Goal: Task Accomplishment & Management: Use online tool/utility

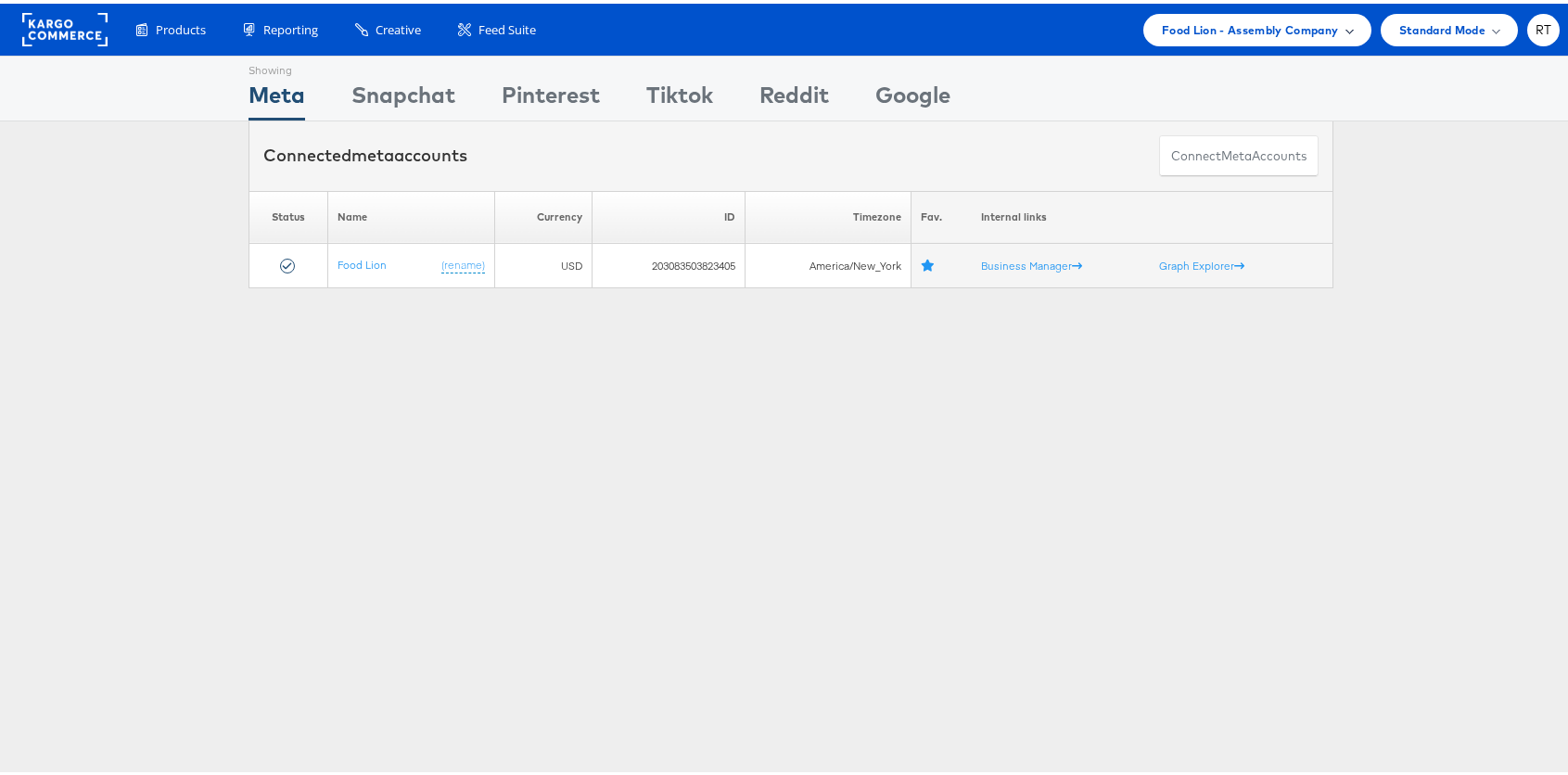
click at [1259, 26] on span "Food Lion - Assembly Company" at bounding box center [1250, 26] width 177 height 20
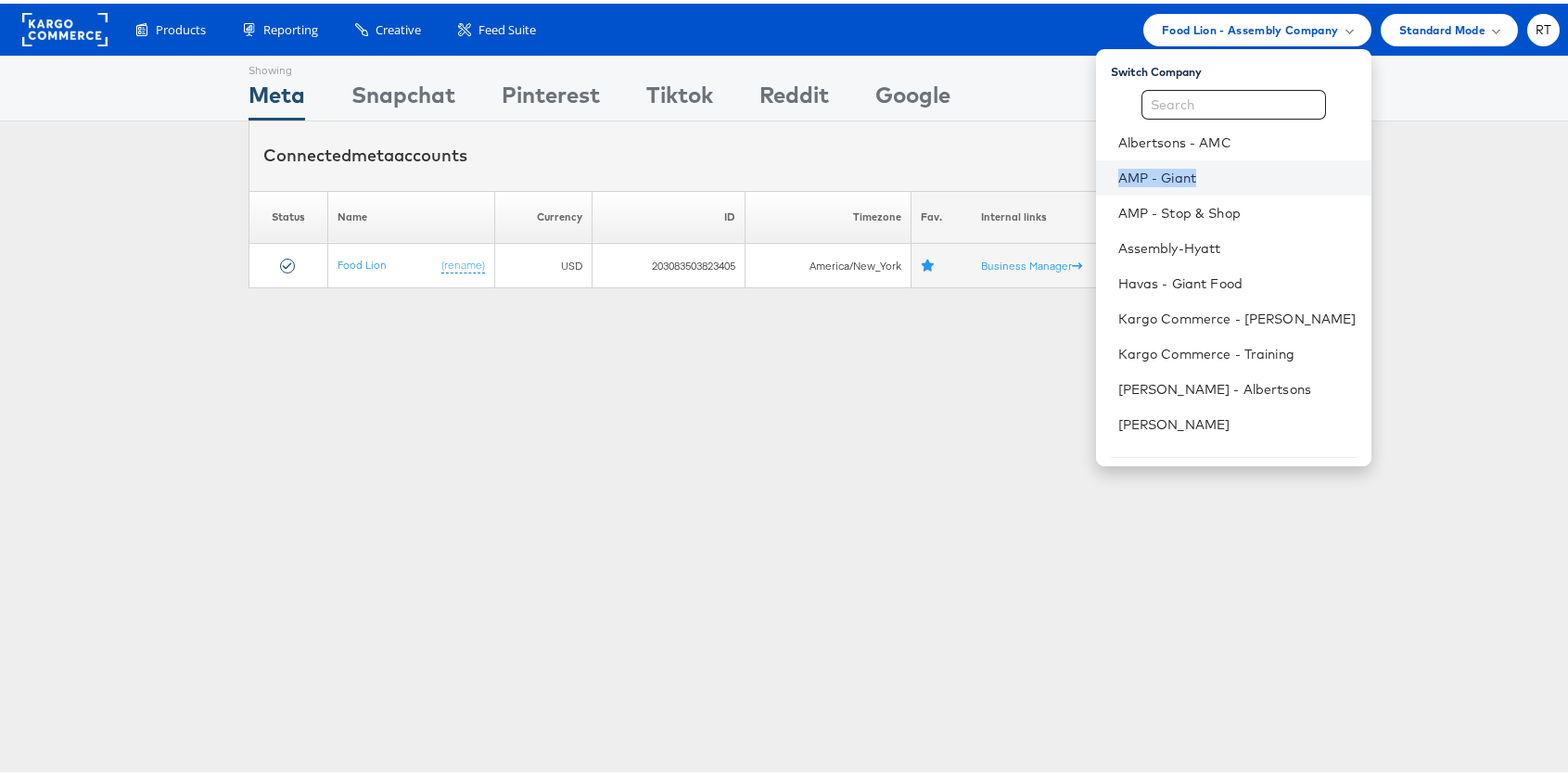
click at [1165, 173] on link "AMP - Giant" at bounding box center [1237, 174] width 239 height 19
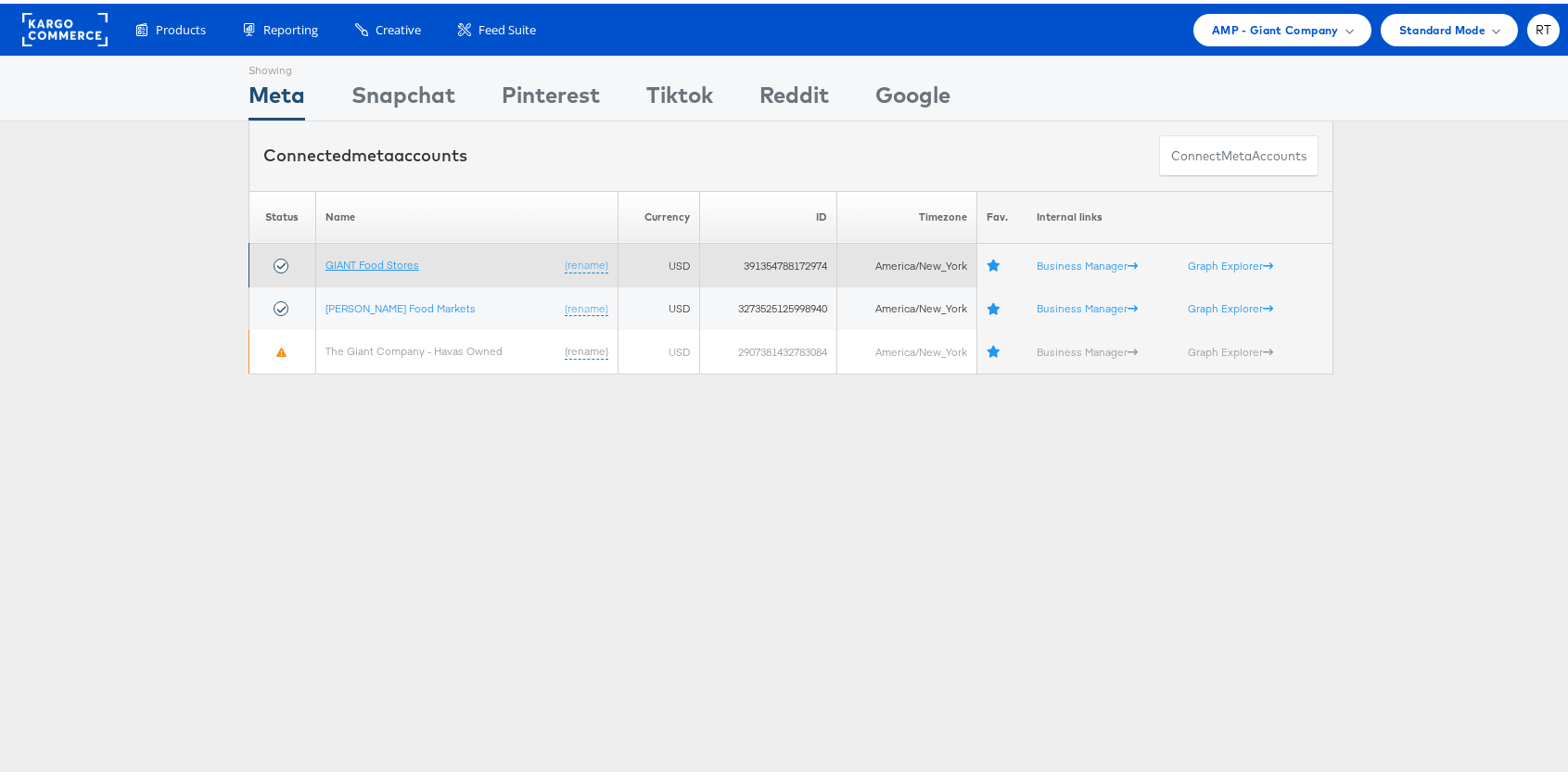
drag, startPoint x: 380, startPoint y: 258, endPoint x: 373, endPoint y: 249, distance: 11.4
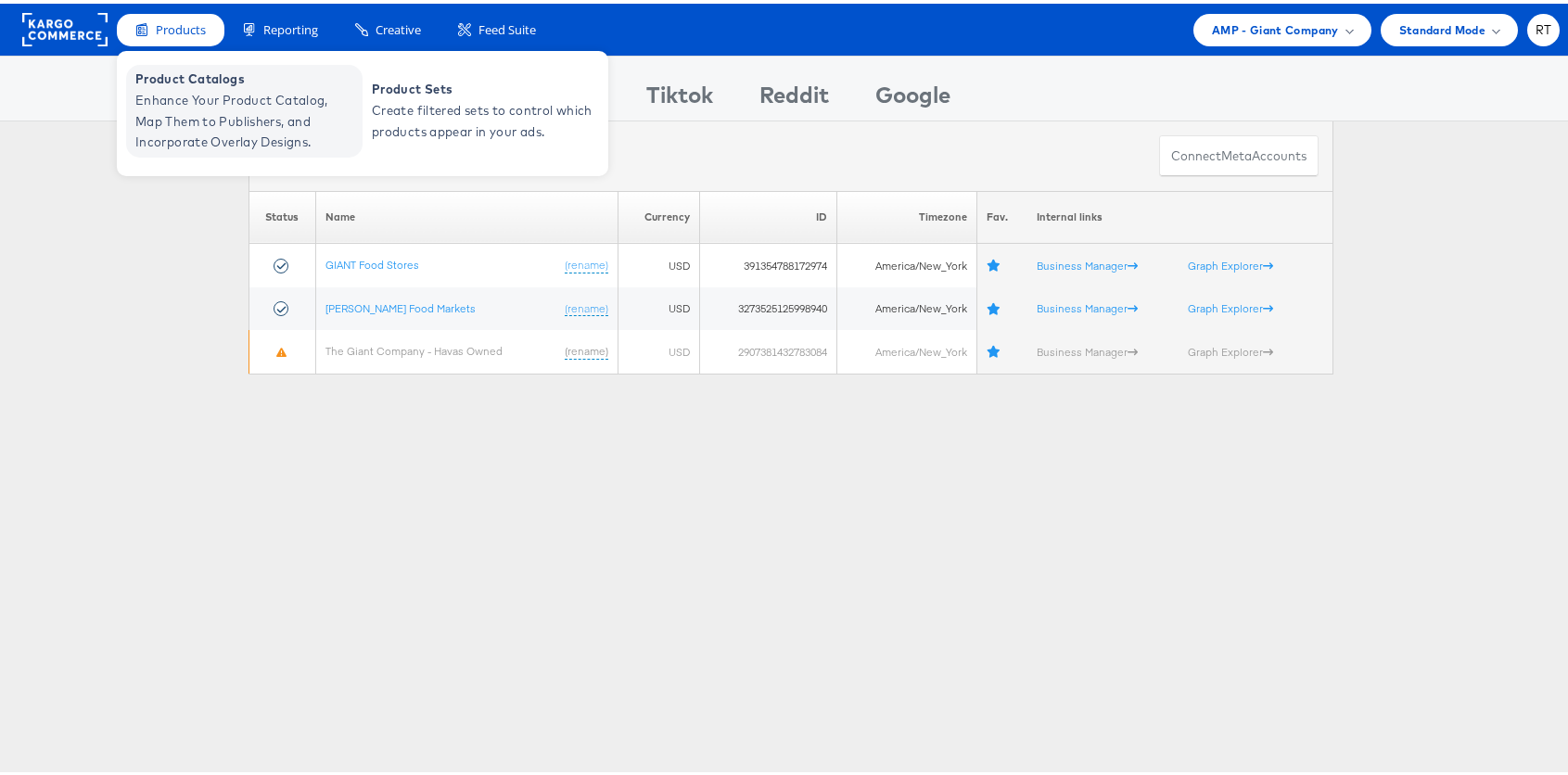
click at [200, 107] on span "Enhance Your Product Catalog, Map Them to Publishers, and Incorporate Overlay D…" at bounding box center [247, 117] width 223 height 63
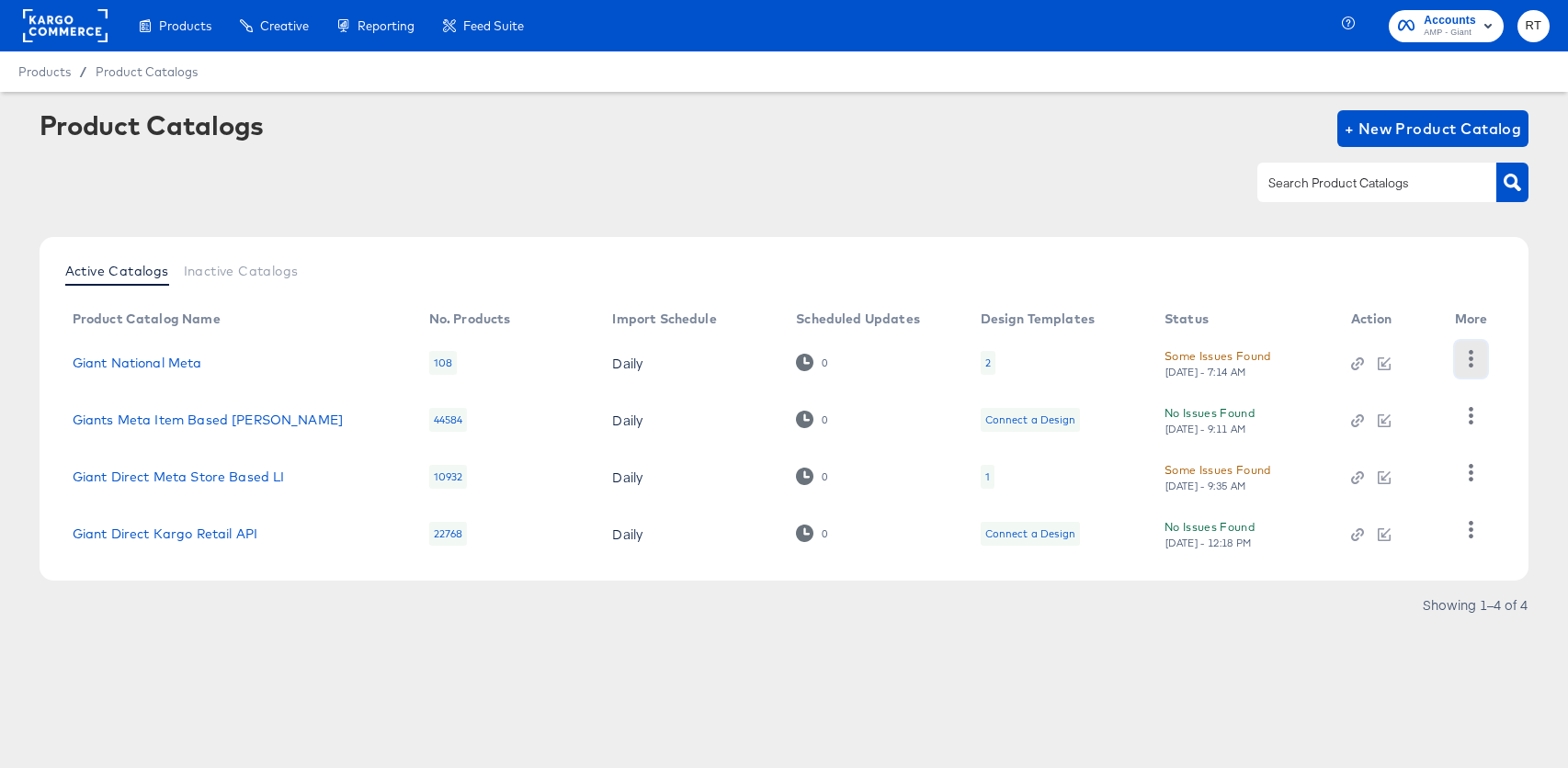
click at [1470, 363] on icon "button" at bounding box center [1470, 359] width 5 height 18
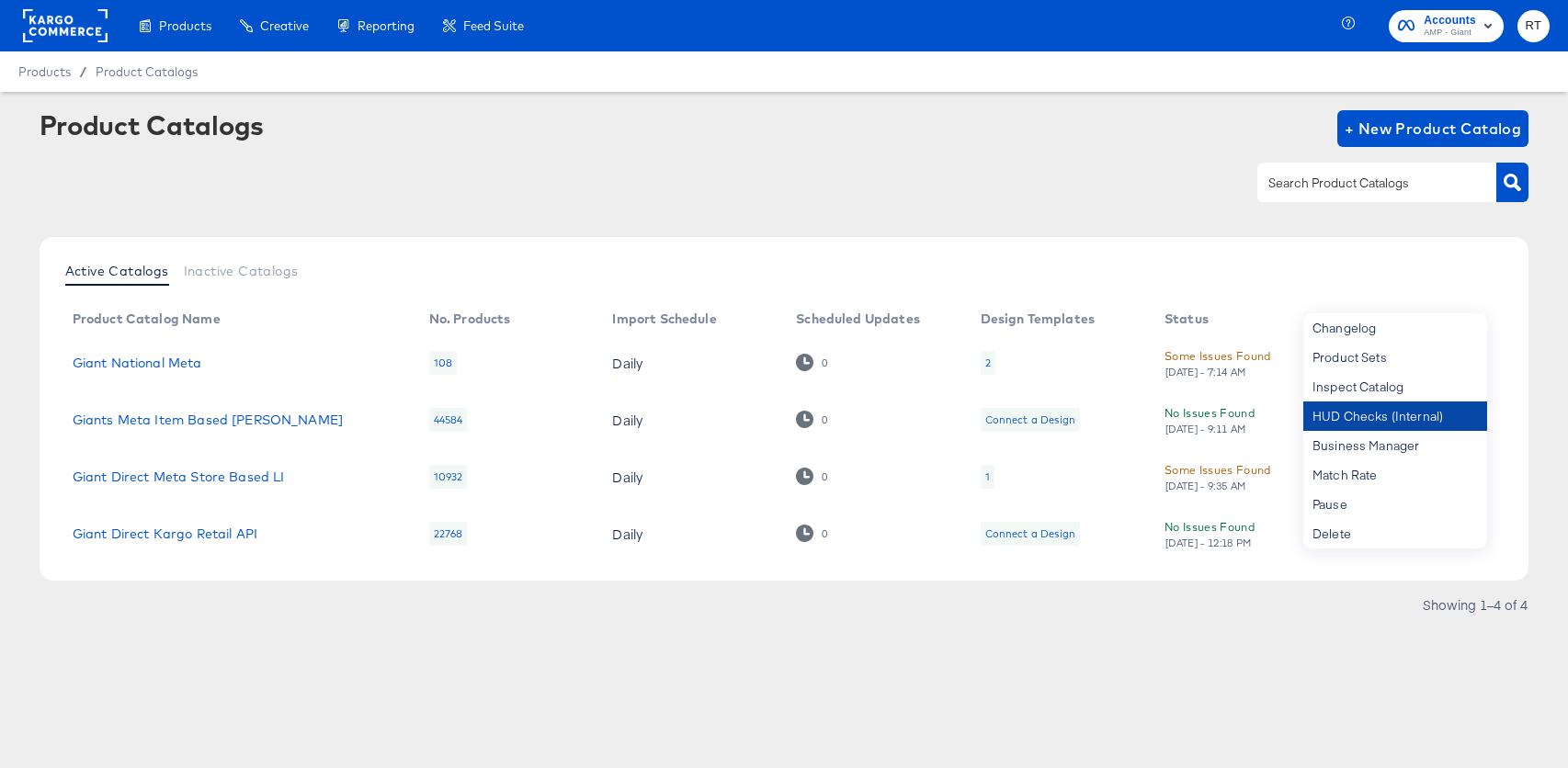
click at [1395, 411] on div "HUD Checks (Internal)" at bounding box center [1394, 416] width 184 height 29
click at [998, 220] on div "Product Catalogs + New Product Catalog" at bounding box center [784, 166] width 1490 height 112
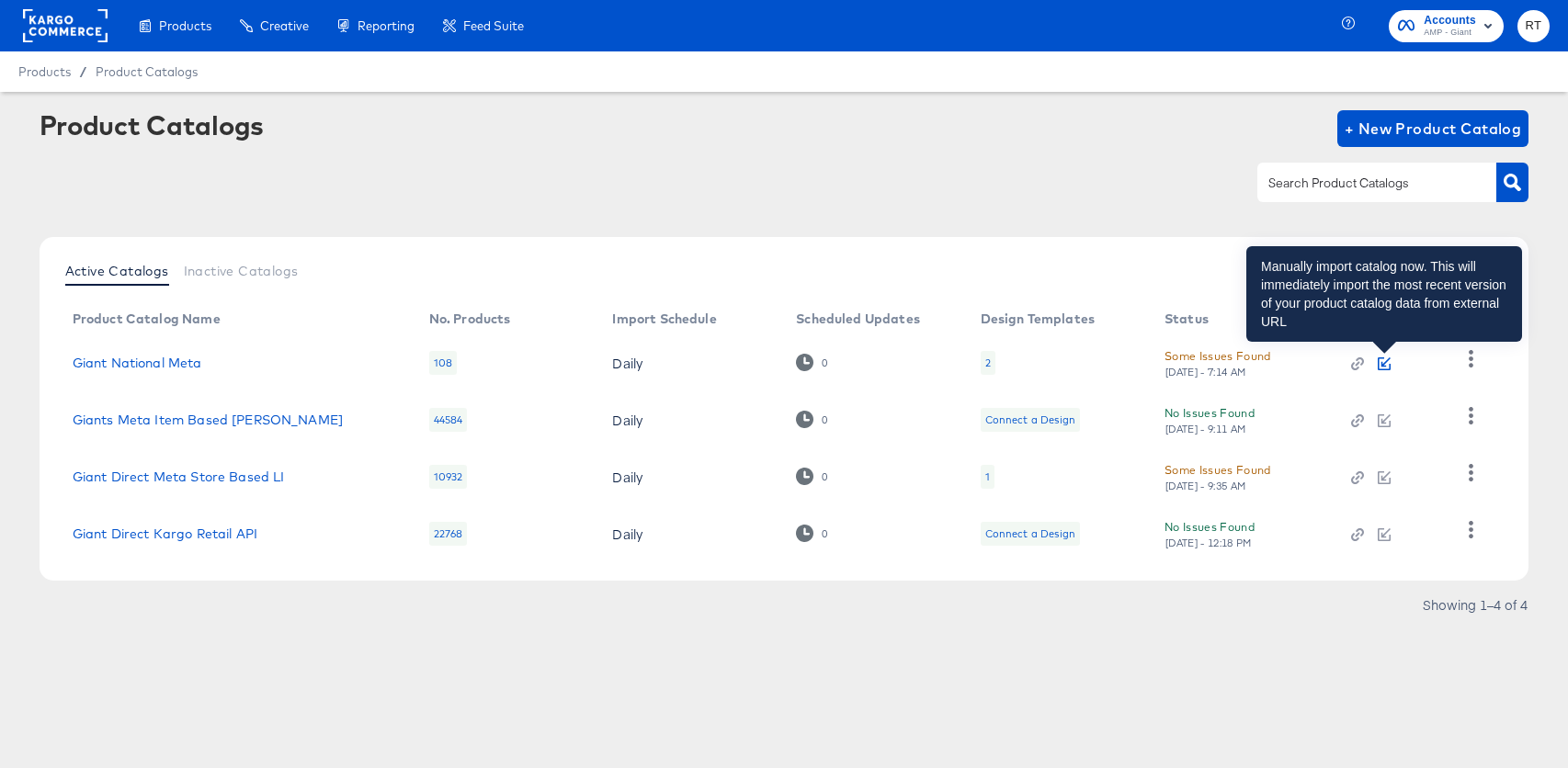
click at [1382, 358] on icon "button" at bounding box center [1384, 364] width 13 height 13
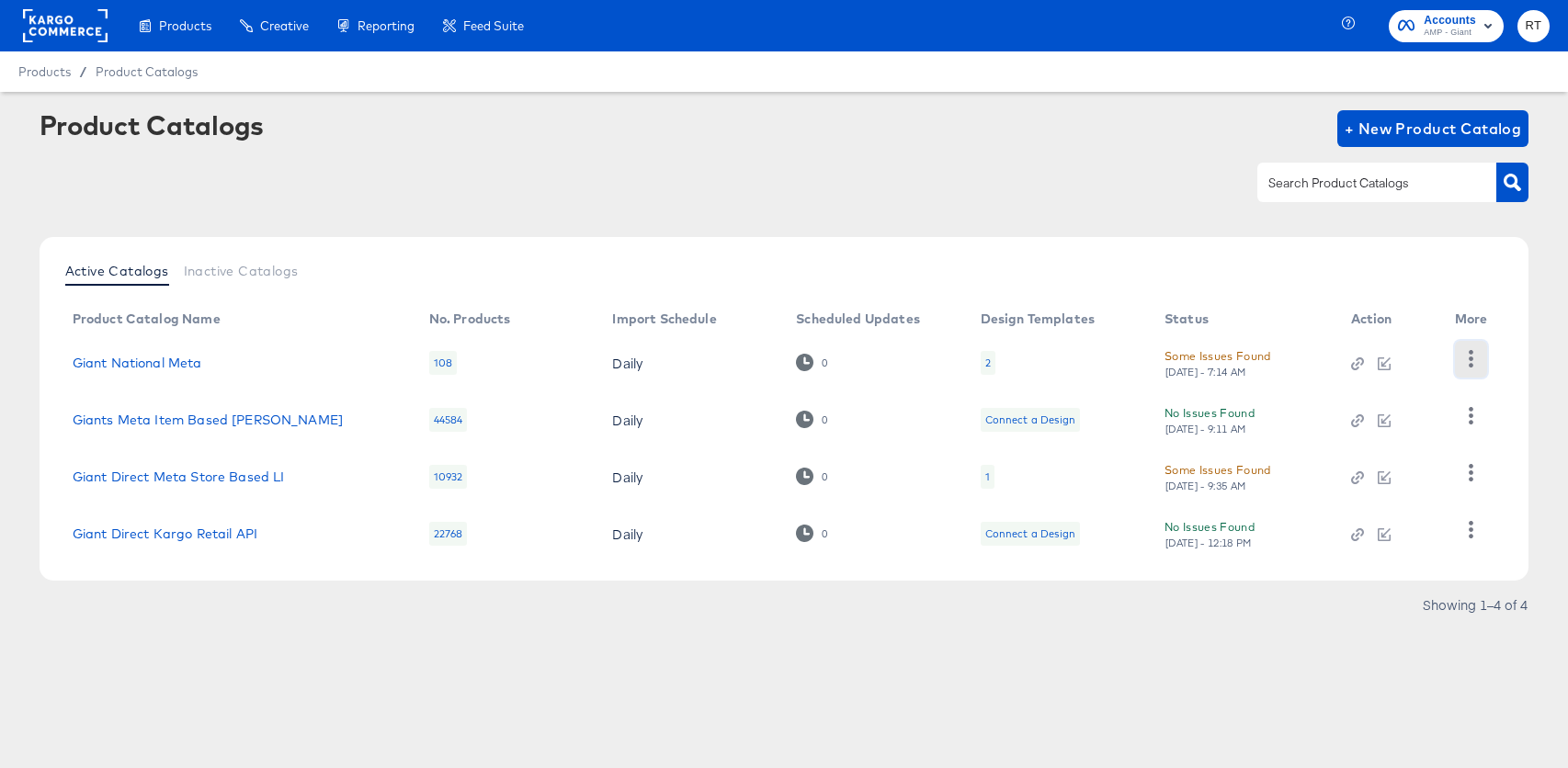
click at [1470, 358] on icon "button" at bounding box center [1470, 359] width 5 height 18
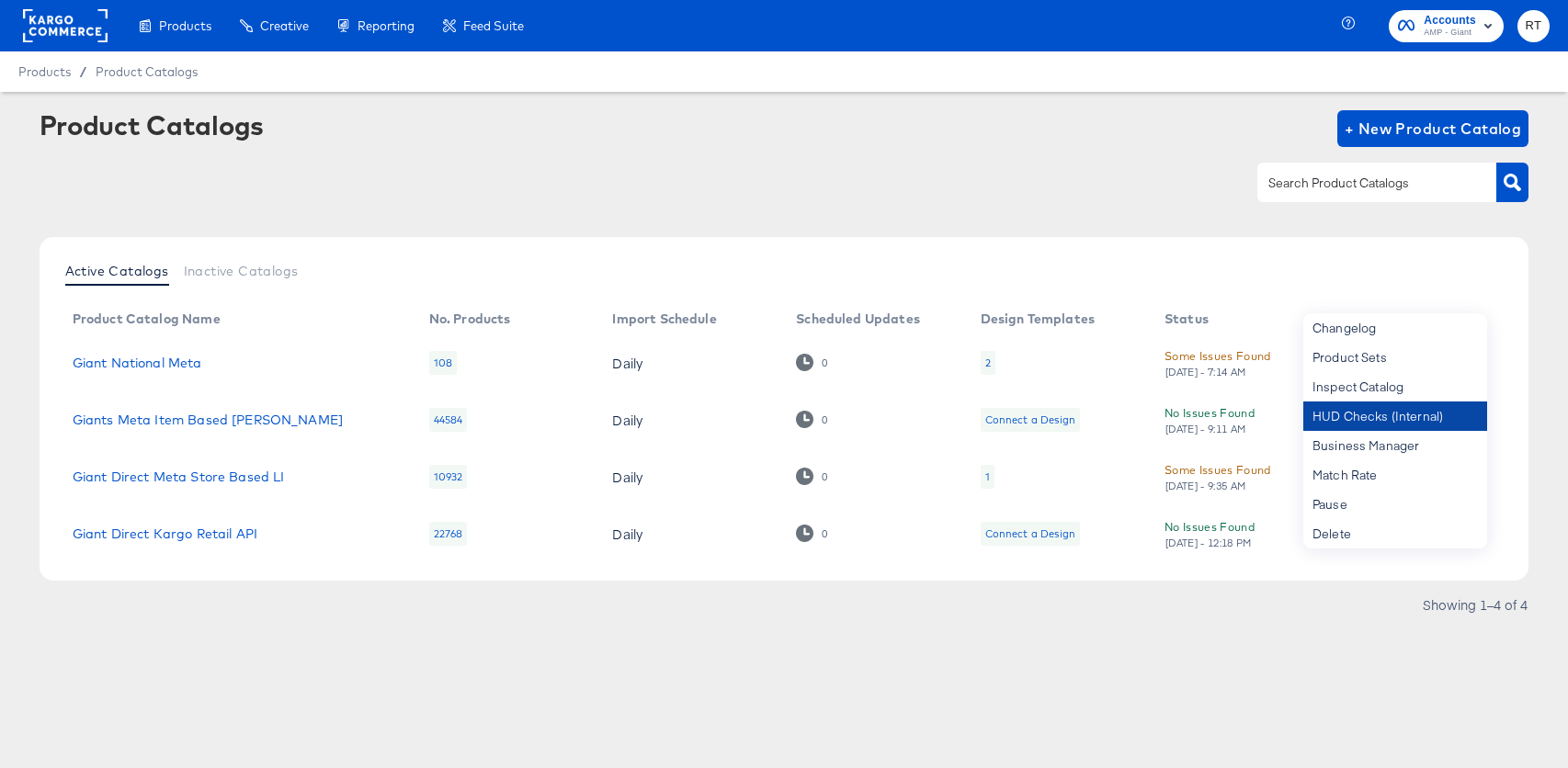
click at [1419, 414] on div "HUD Checks (Internal)" at bounding box center [1394, 416] width 184 height 29
click at [69, 27] on rect at bounding box center [65, 25] width 84 height 33
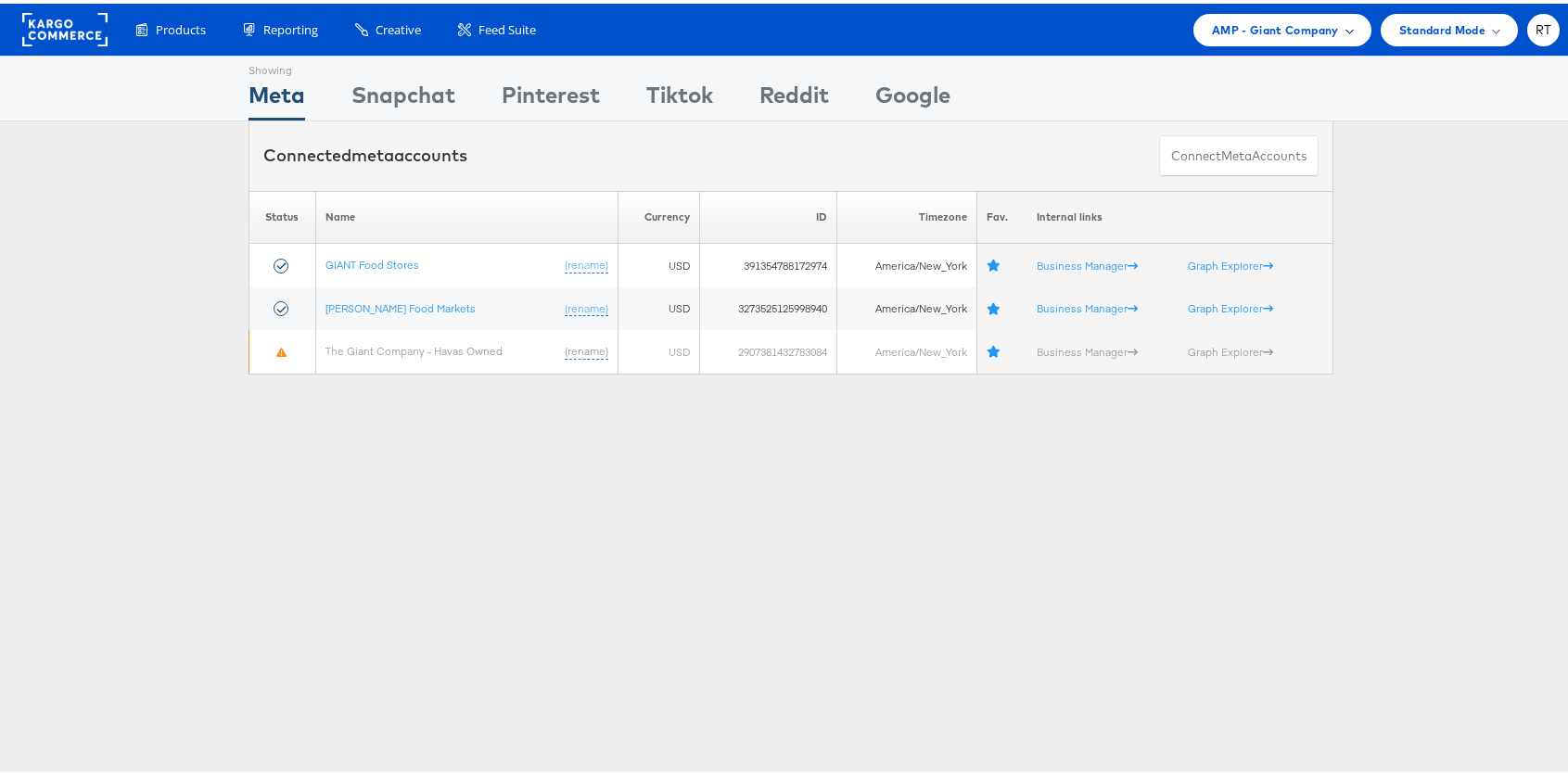
click at [1253, 17] on span "AMP - Giant Company" at bounding box center [1275, 26] width 127 height 20
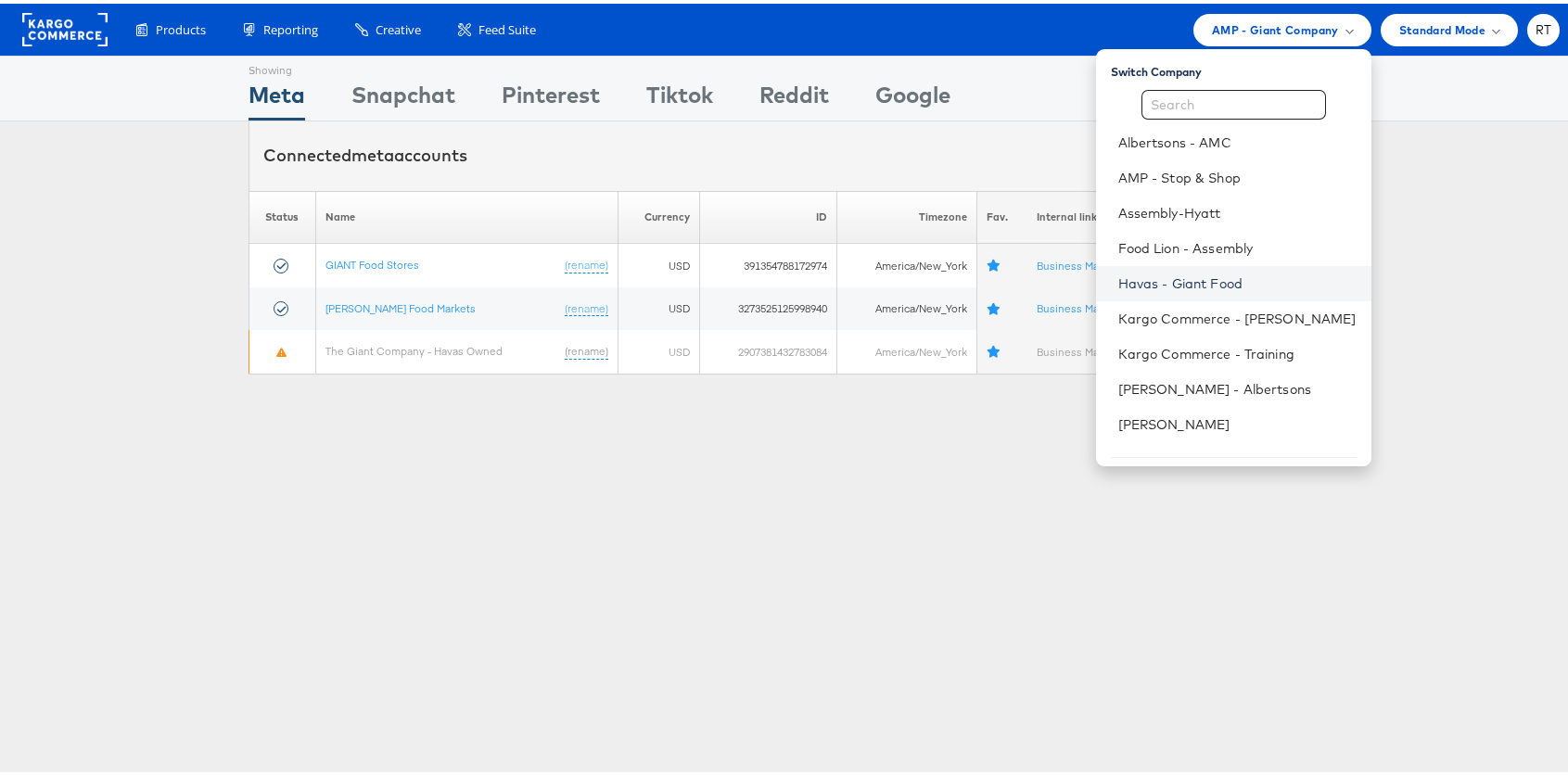
click at [1229, 286] on link "Havas - Giant Food" at bounding box center [1237, 280] width 239 height 19
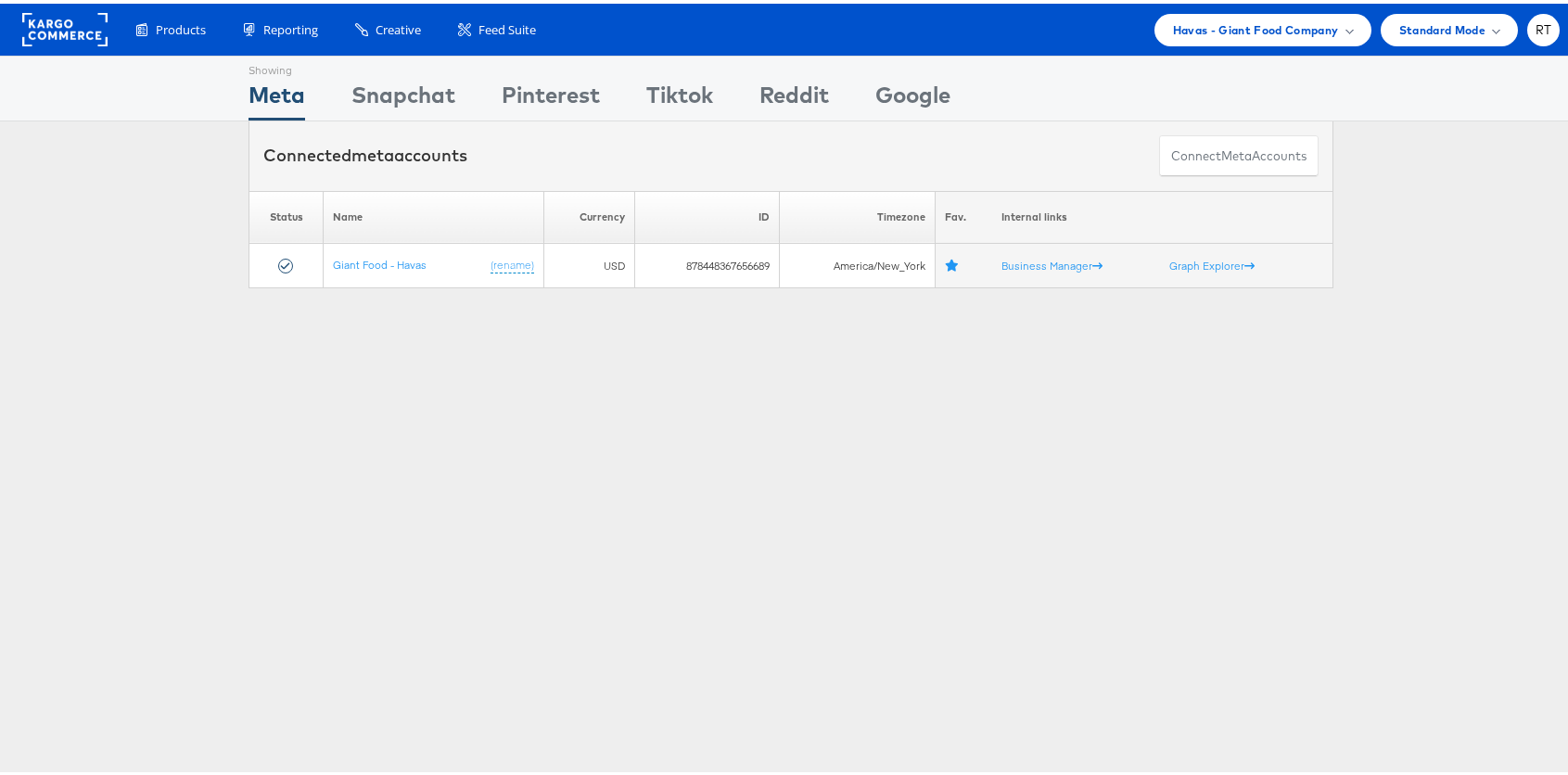
drag, startPoint x: 817, startPoint y: 467, endPoint x: 447, endPoint y: 329, distance: 394.9
click at [723, 426] on div "Showing Meta Showing Snapchat Showing Pinterest Showing Tiktok Showing Reddit S…" at bounding box center [791, 515] width 1582 height 927
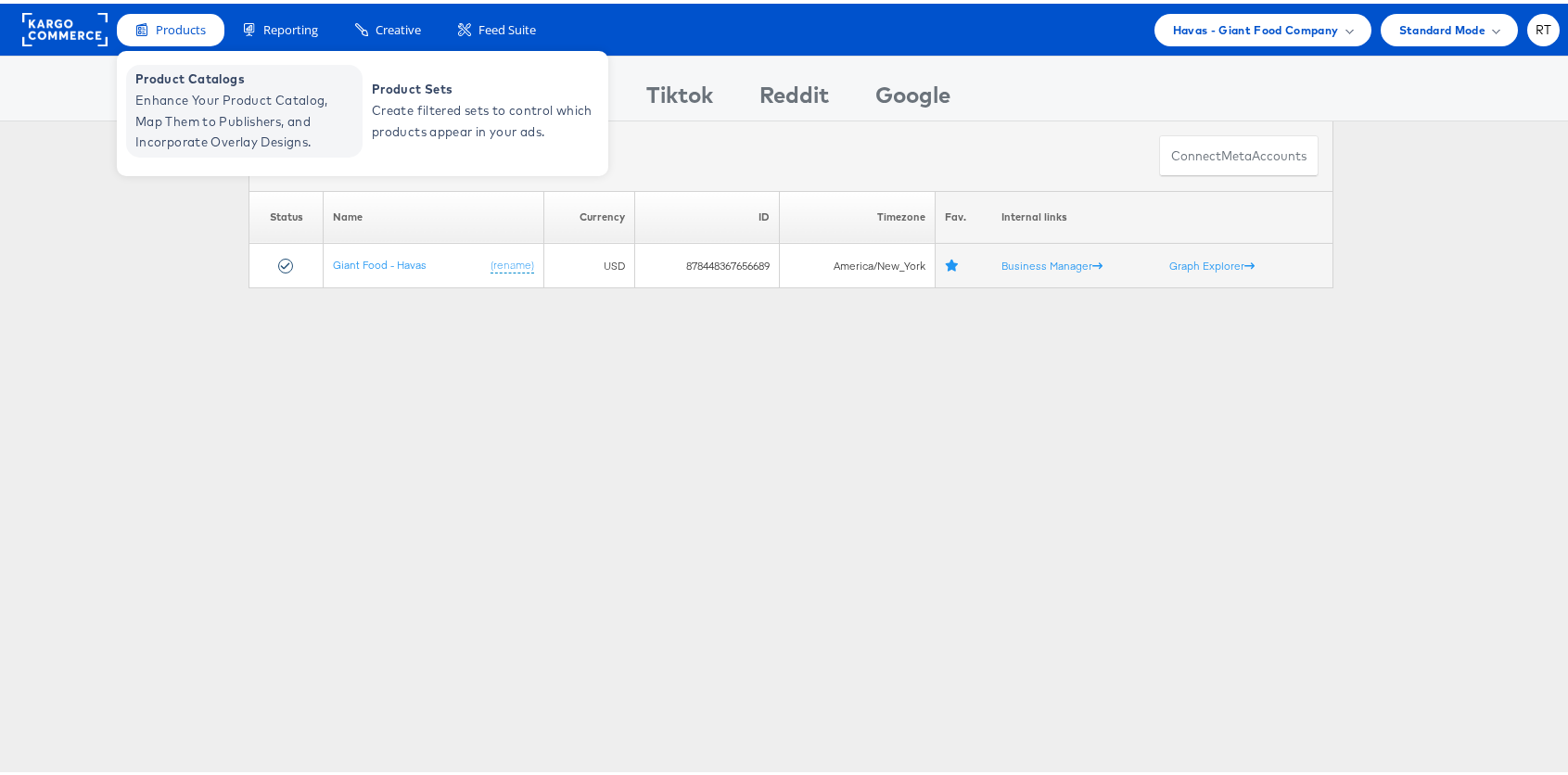
click at [219, 129] on span "Enhance Your Product Catalog, Map Them to Publishers, and Incorporate Overlay D…" at bounding box center [247, 117] width 223 height 63
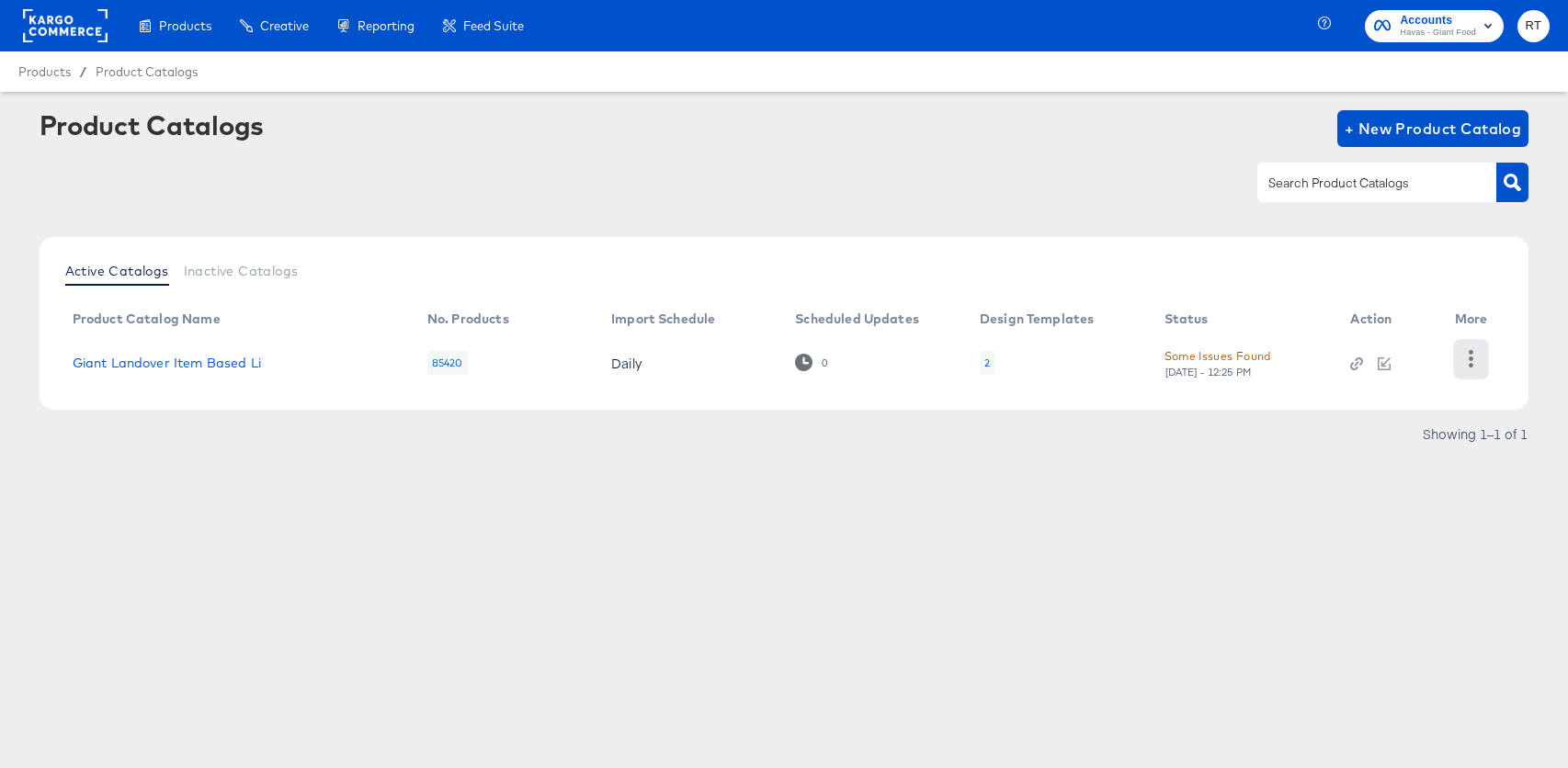
click at [1465, 358] on icon "button" at bounding box center [1470, 359] width 18 height 18
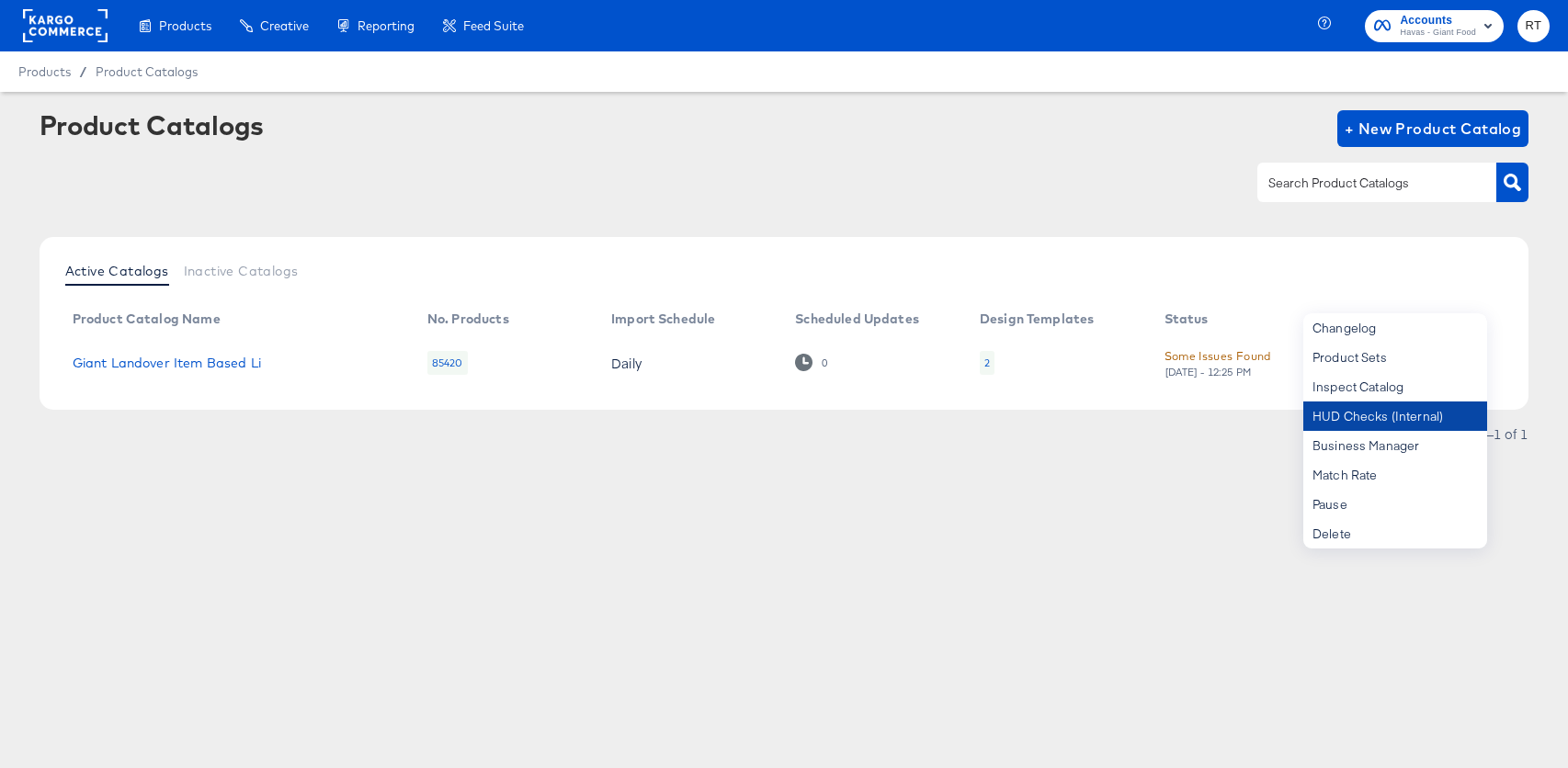
click at [1390, 423] on div "HUD Checks (Internal)" at bounding box center [1394, 416] width 184 height 29
drag, startPoint x: 995, startPoint y: 168, endPoint x: 1116, endPoint y: 197, distance: 124.4
click at [1002, 169] on div at bounding box center [784, 182] width 1490 height 41
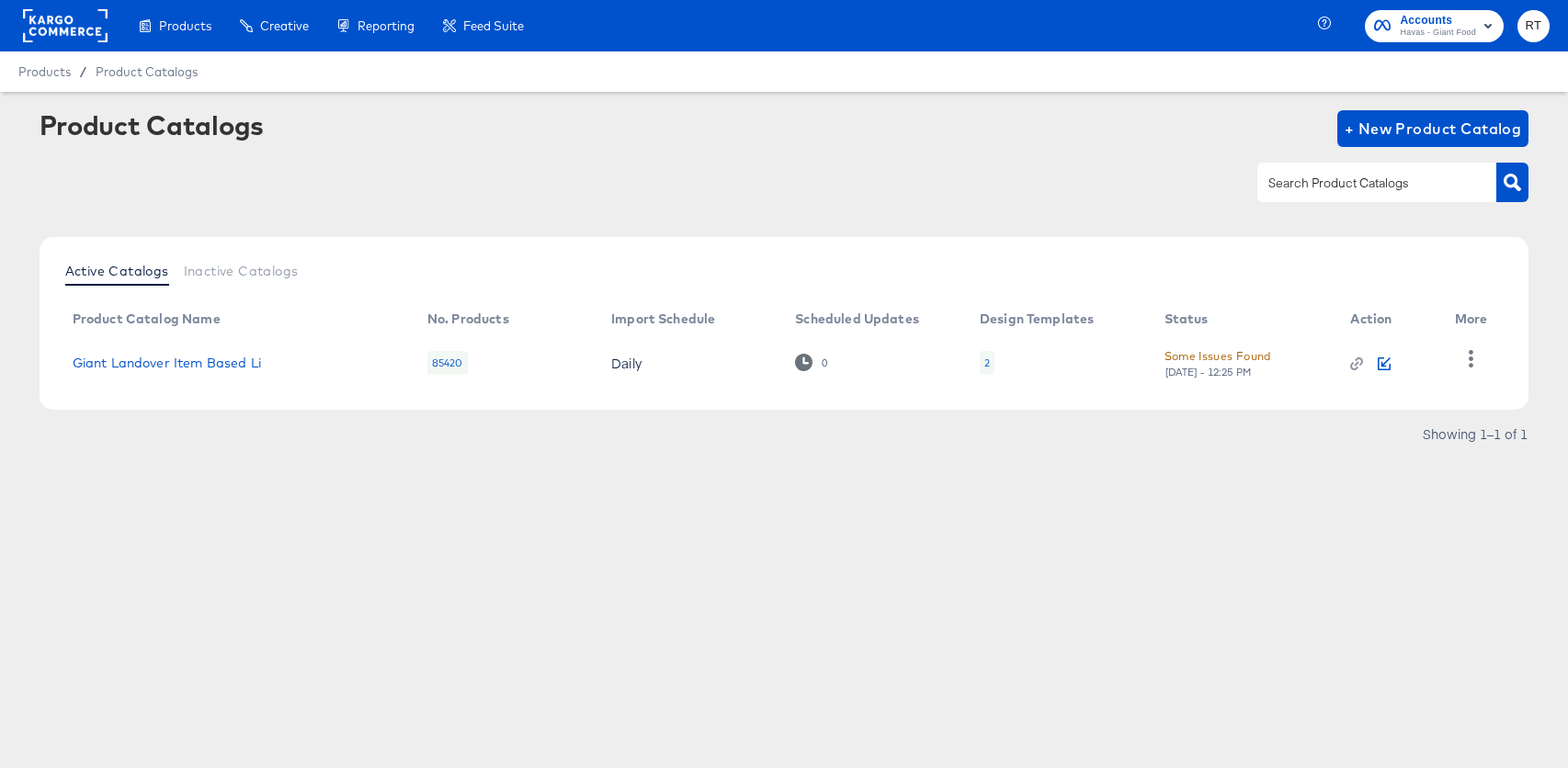
click at [1380, 358] on icon "button" at bounding box center [1384, 364] width 13 height 13
click at [38, 26] on rect at bounding box center [65, 25] width 84 height 33
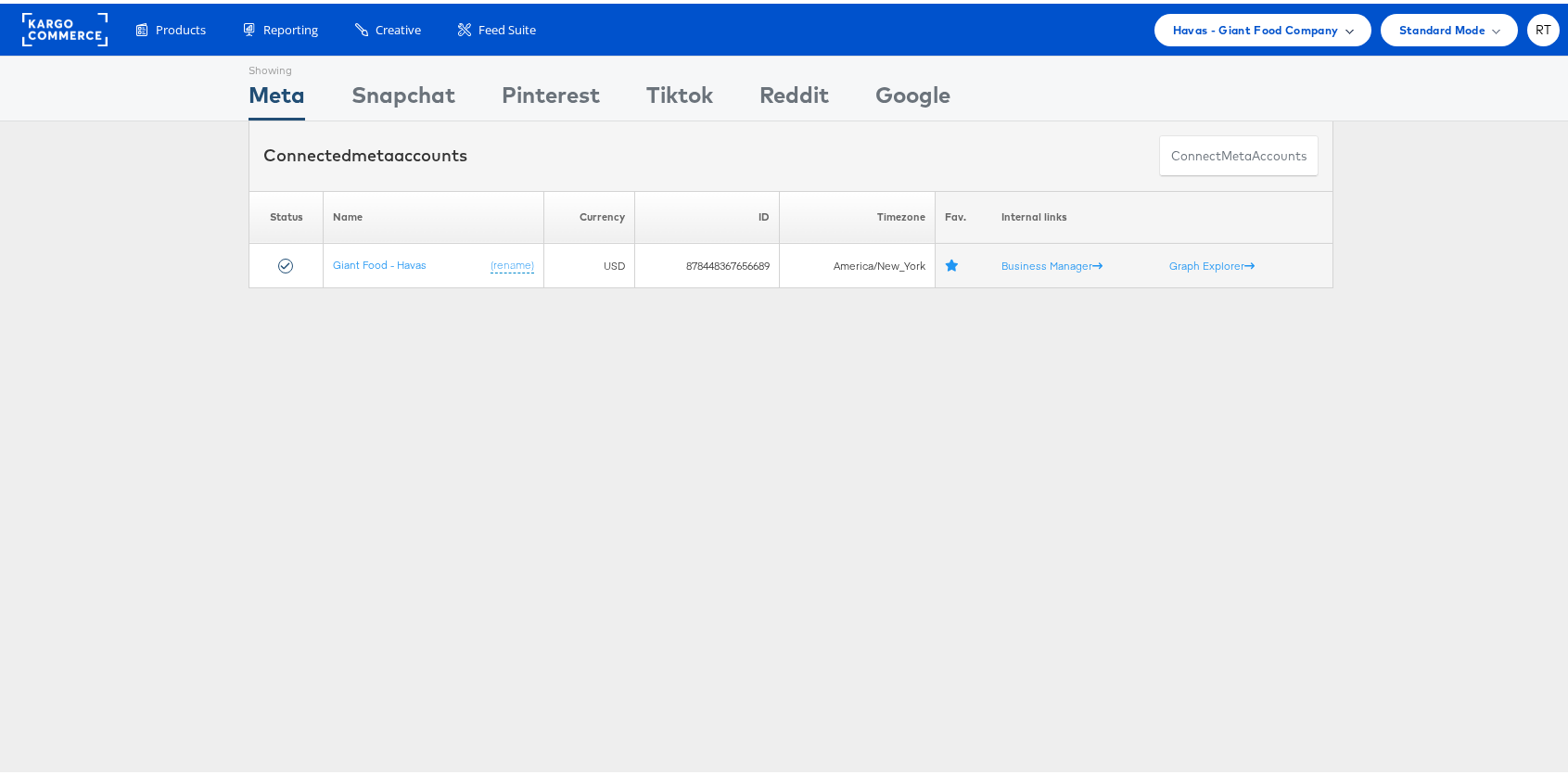
click at [1284, 24] on span "Havas - Giant Food Company" at bounding box center [1256, 26] width 166 height 20
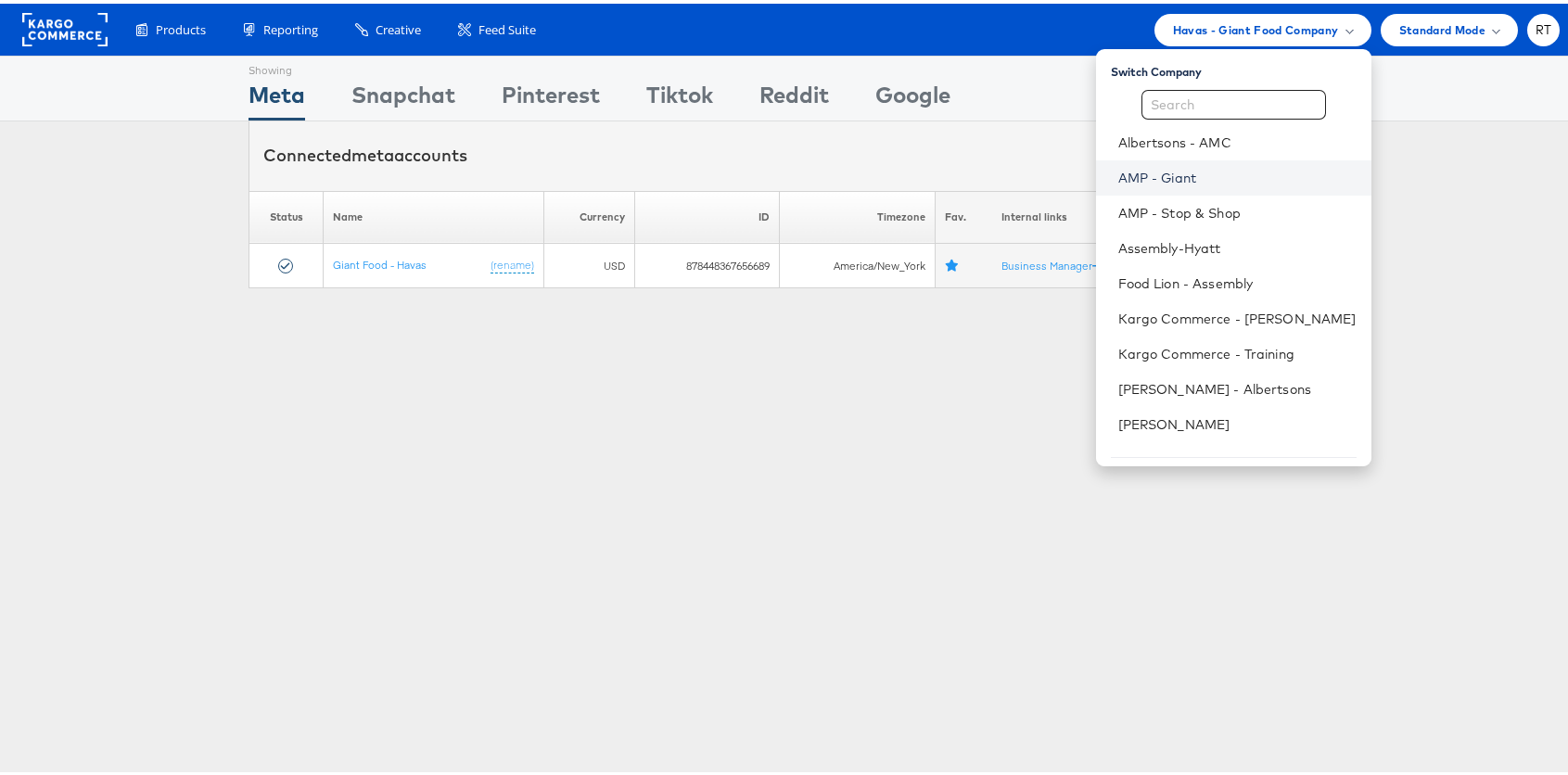
click at [1220, 174] on link "AMP - Giant" at bounding box center [1237, 174] width 239 height 19
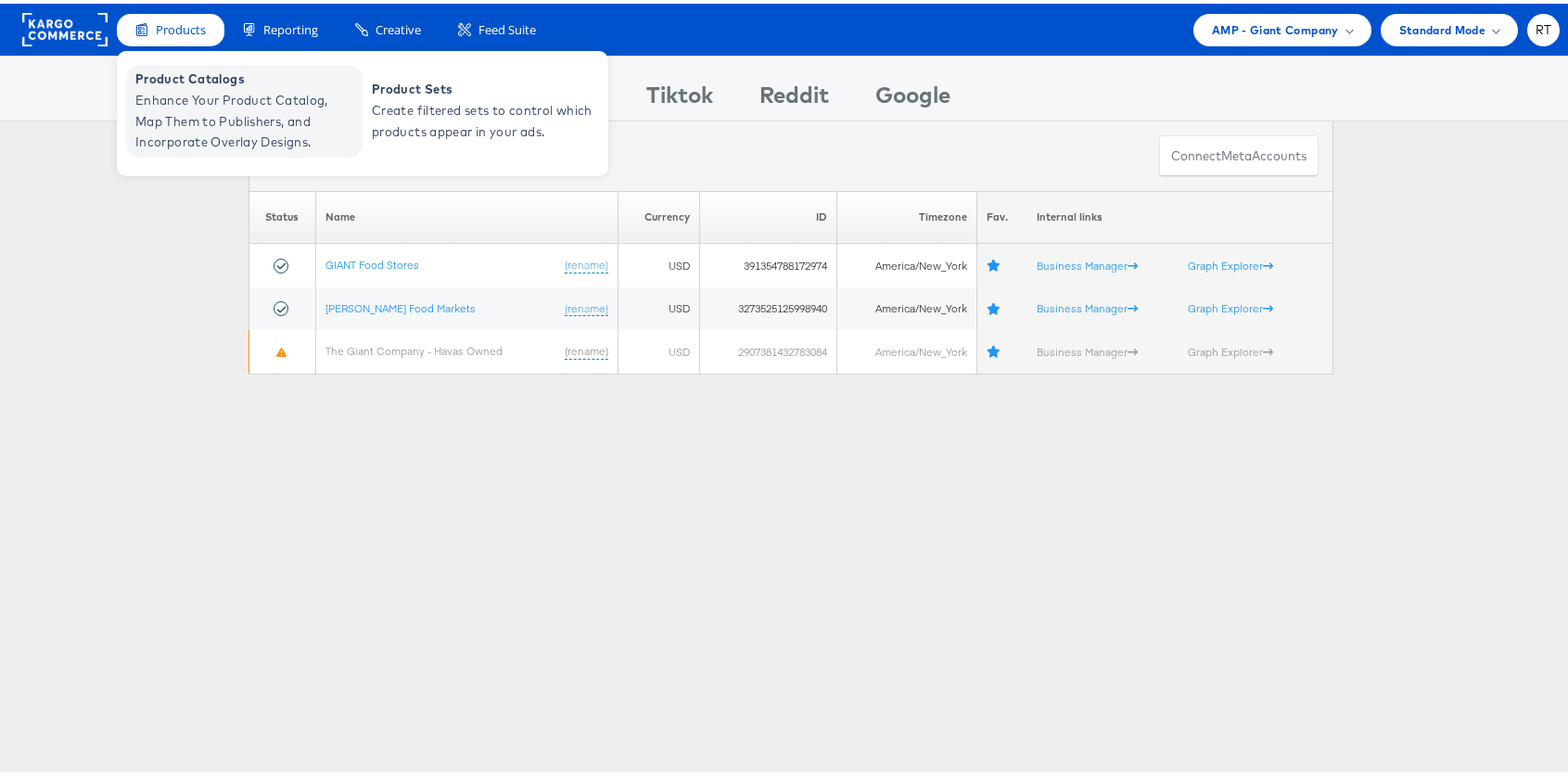
click at [199, 108] on span "Enhance Your Product Catalog, Map Them to Publishers, and Incorporate Overlay D…" at bounding box center [247, 117] width 223 height 63
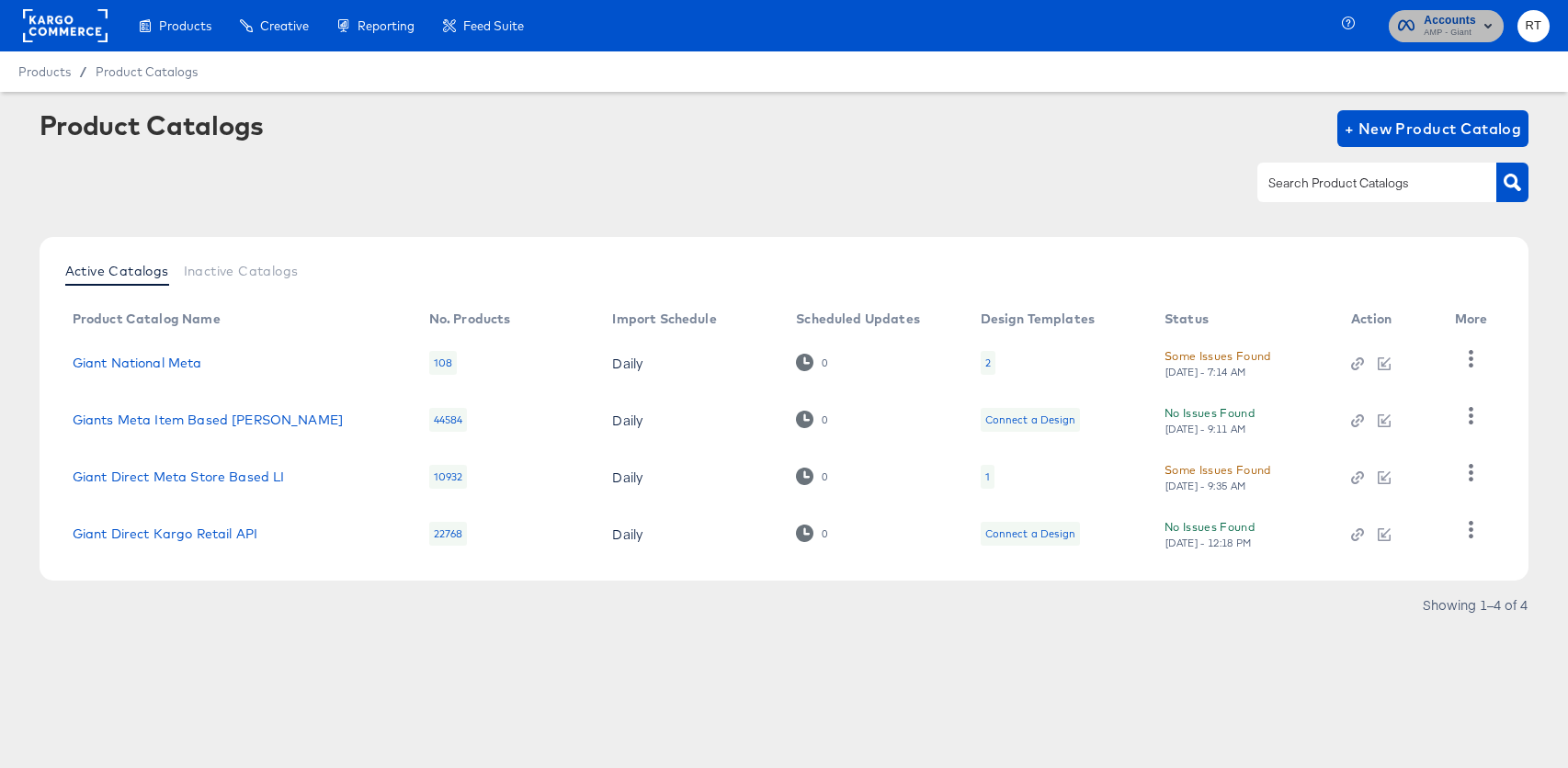
click at [1442, 23] on span "Accounts" at bounding box center [1449, 21] width 52 height 20
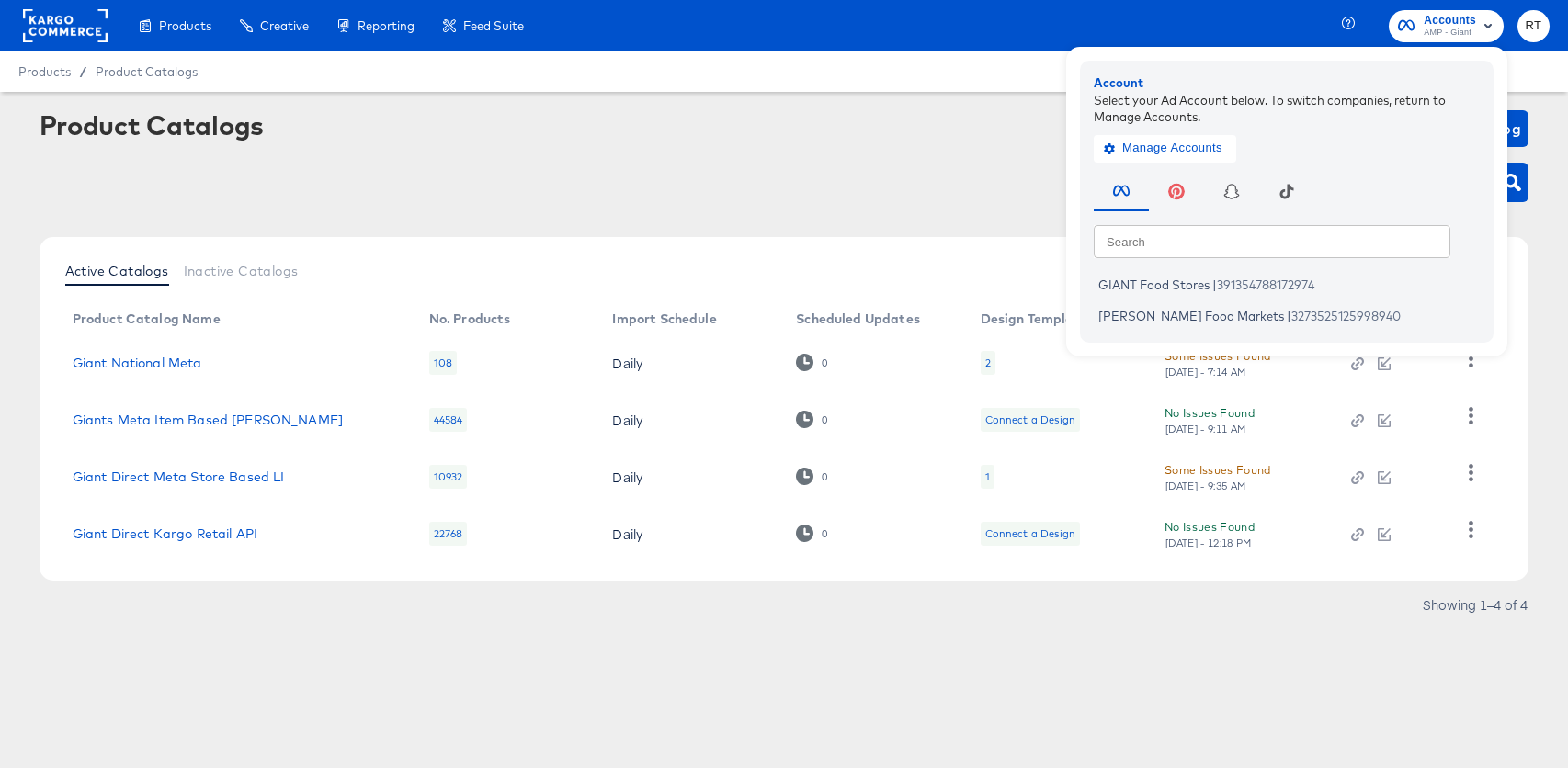
click at [877, 157] on div "Product Catalogs + New Product Catalog" at bounding box center [784, 166] width 1490 height 112
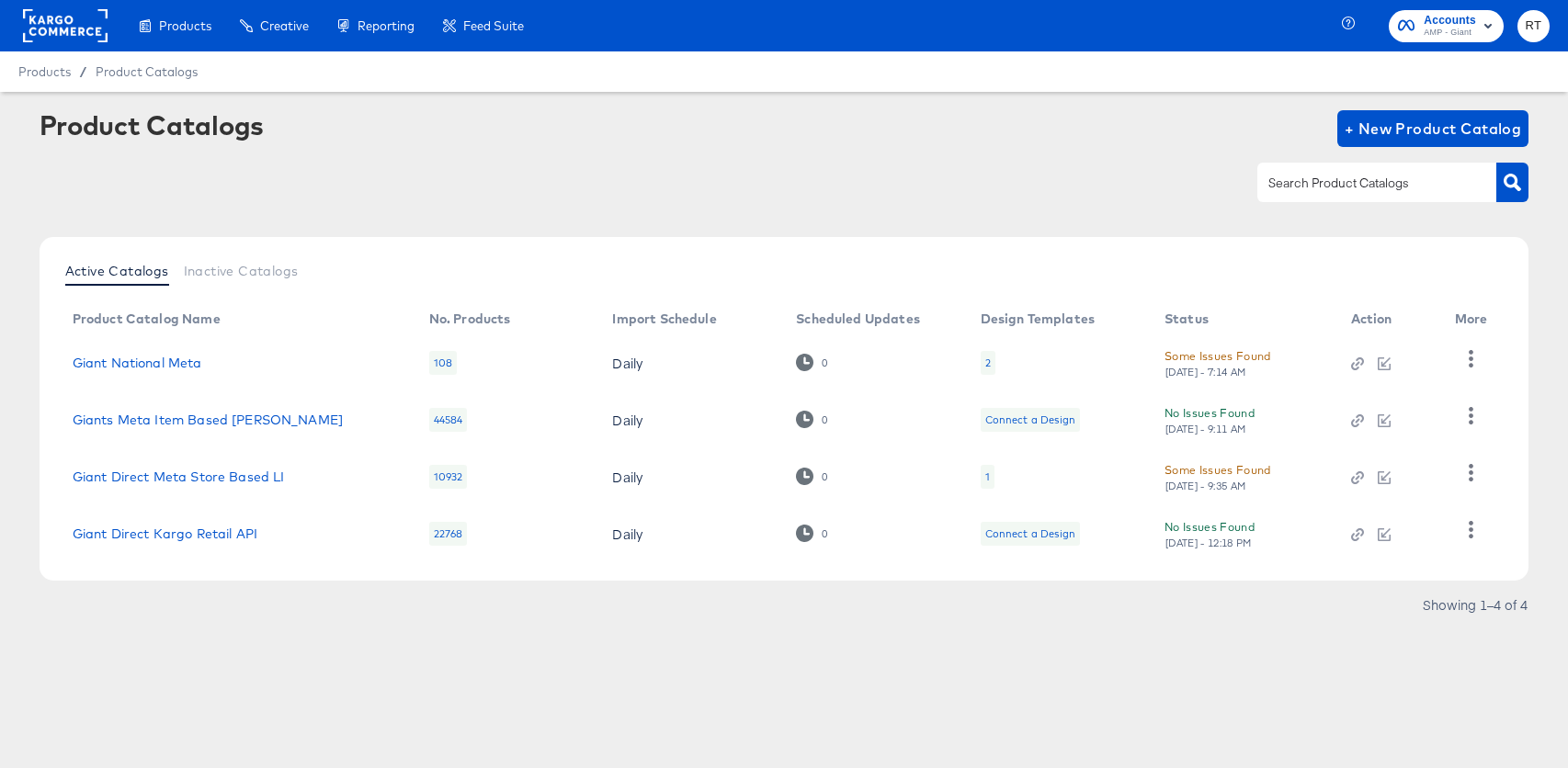
click at [66, 29] on rect at bounding box center [65, 25] width 84 height 33
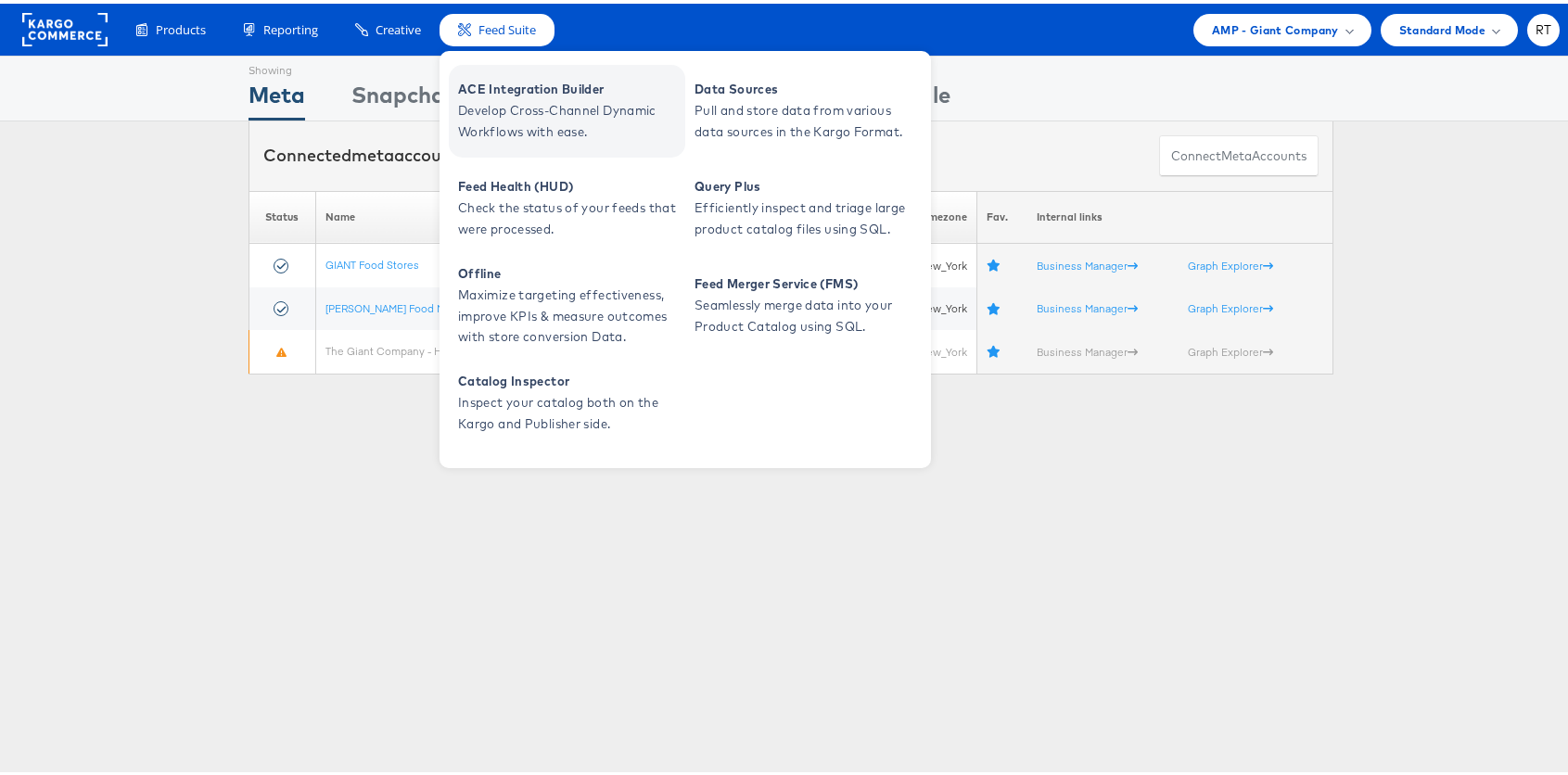
click at [531, 104] on span "Develop Cross-Channel Dynamic Workflows with ease." at bounding box center [569, 117] width 223 height 42
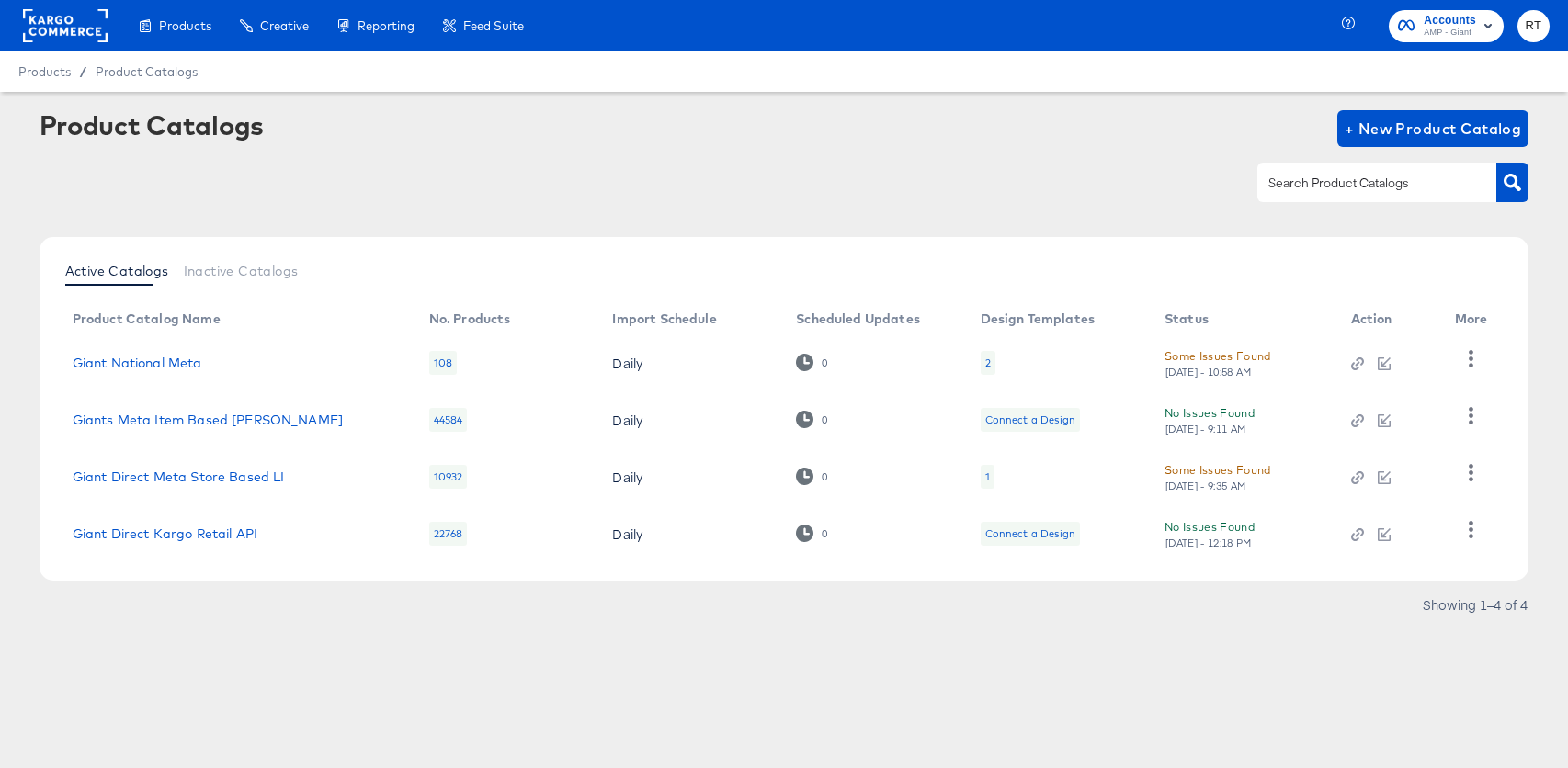
click at [82, 22] on rect at bounding box center [65, 25] width 84 height 33
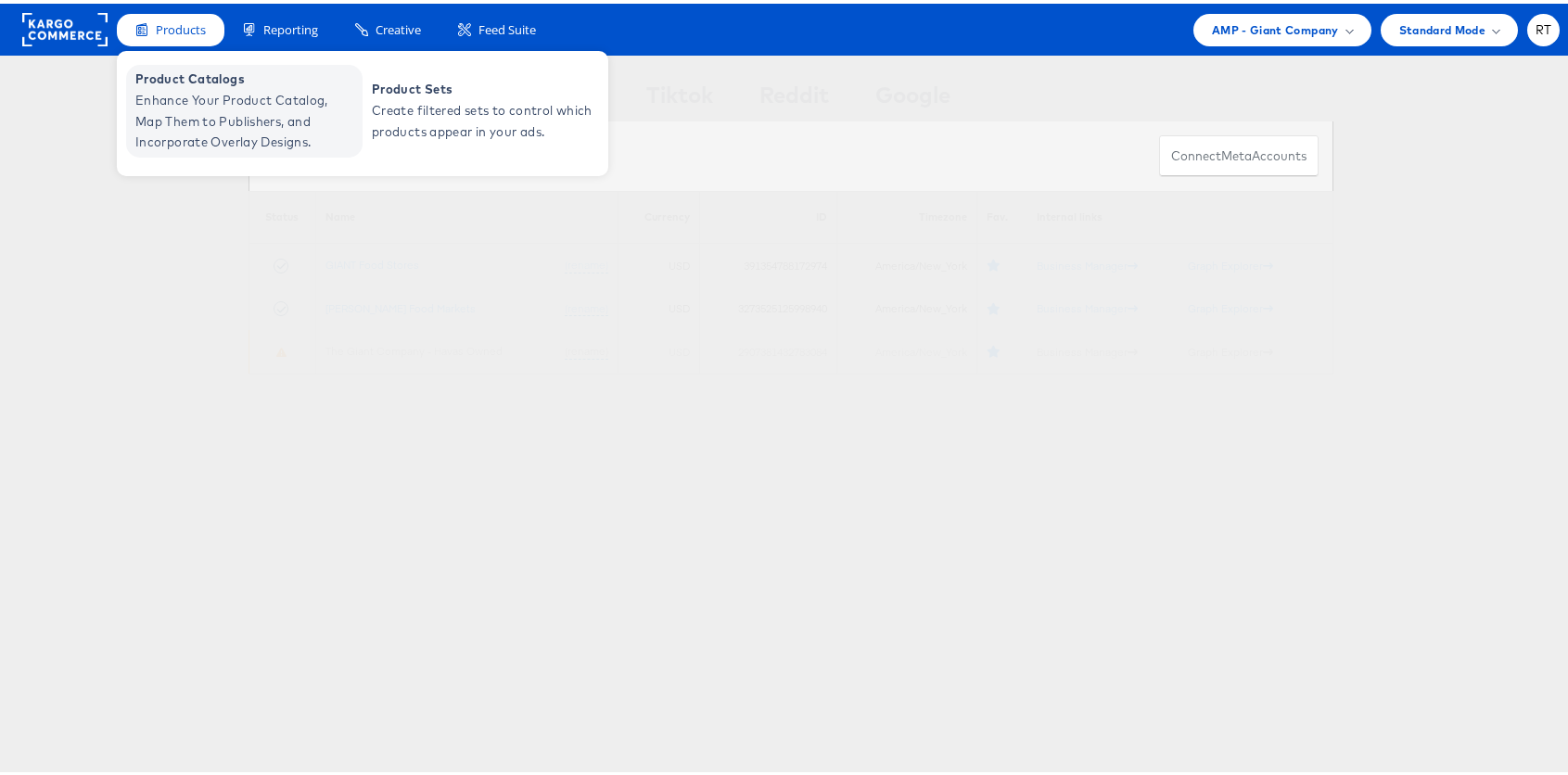
click at [240, 113] on span "Enhance Your Product Catalog, Map Them to Publishers, and Incorporate Overlay D…" at bounding box center [247, 117] width 223 height 63
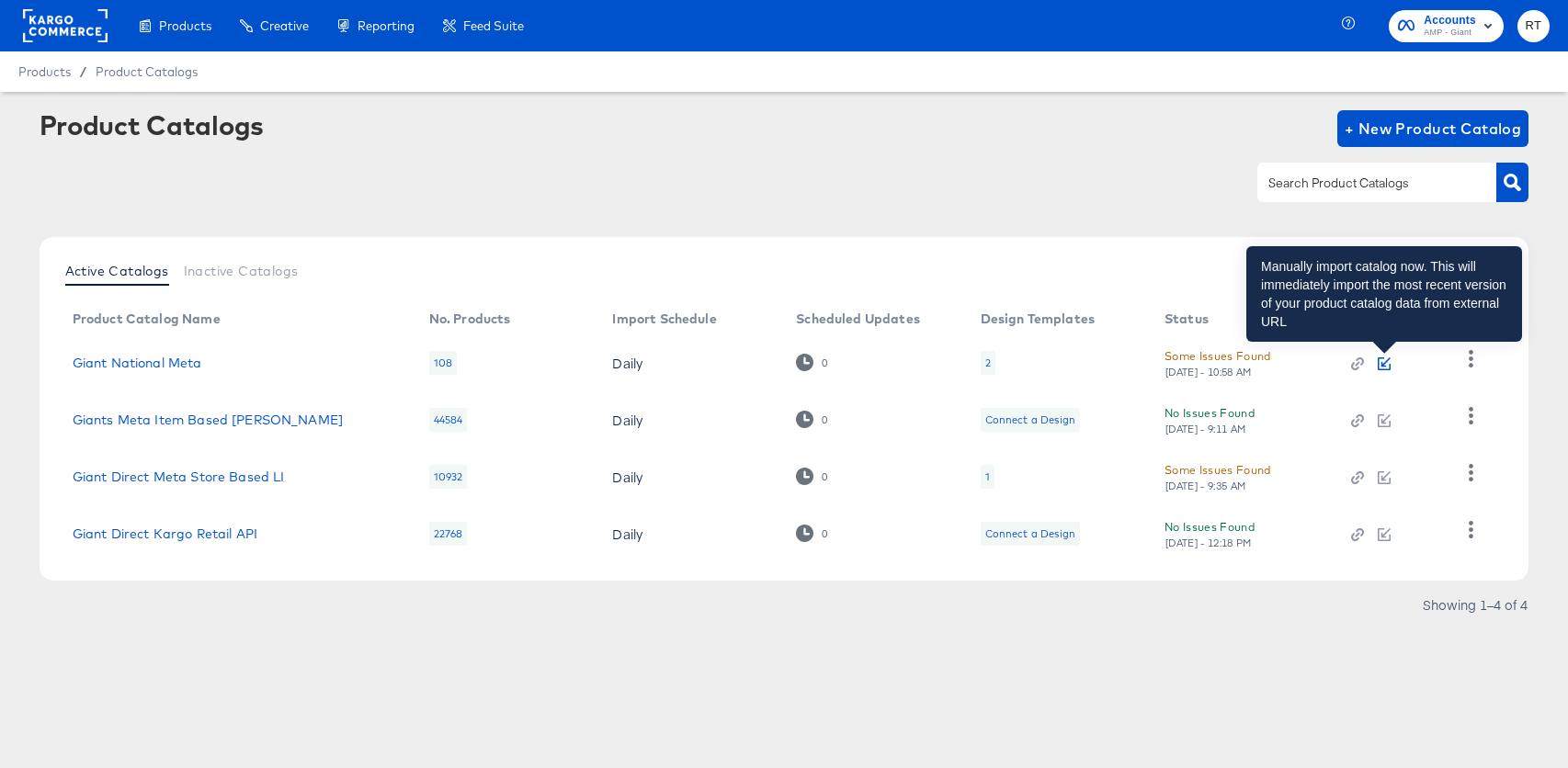
click at [1389, 361] on icon "button" at bounding box center [1384, 364] width 13 height 13
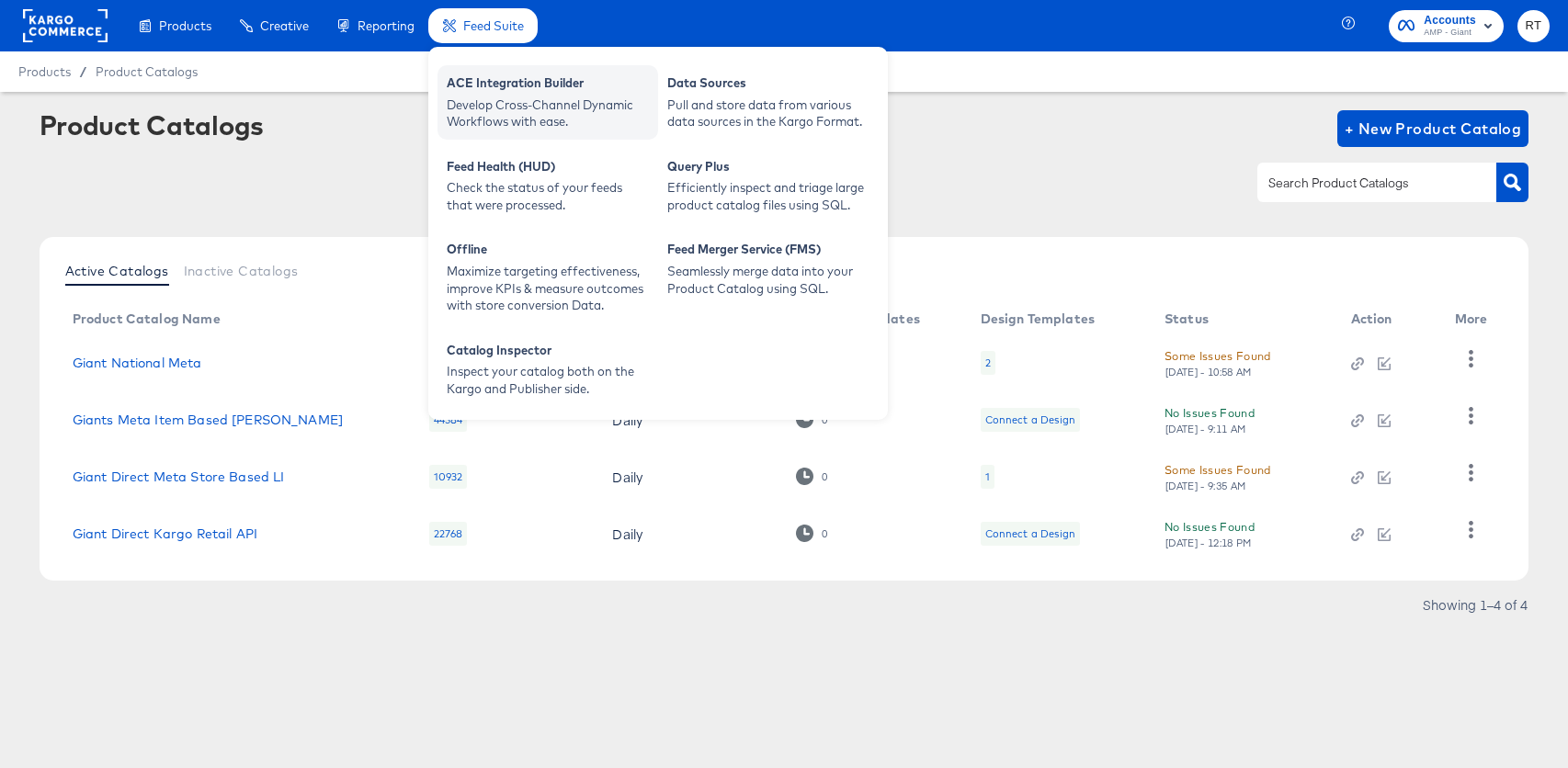
click at [510, 106] on div "Develop Cross-Channel Dynamic Workflows with ease." at bounding box center [548, 113] width 202 height 34
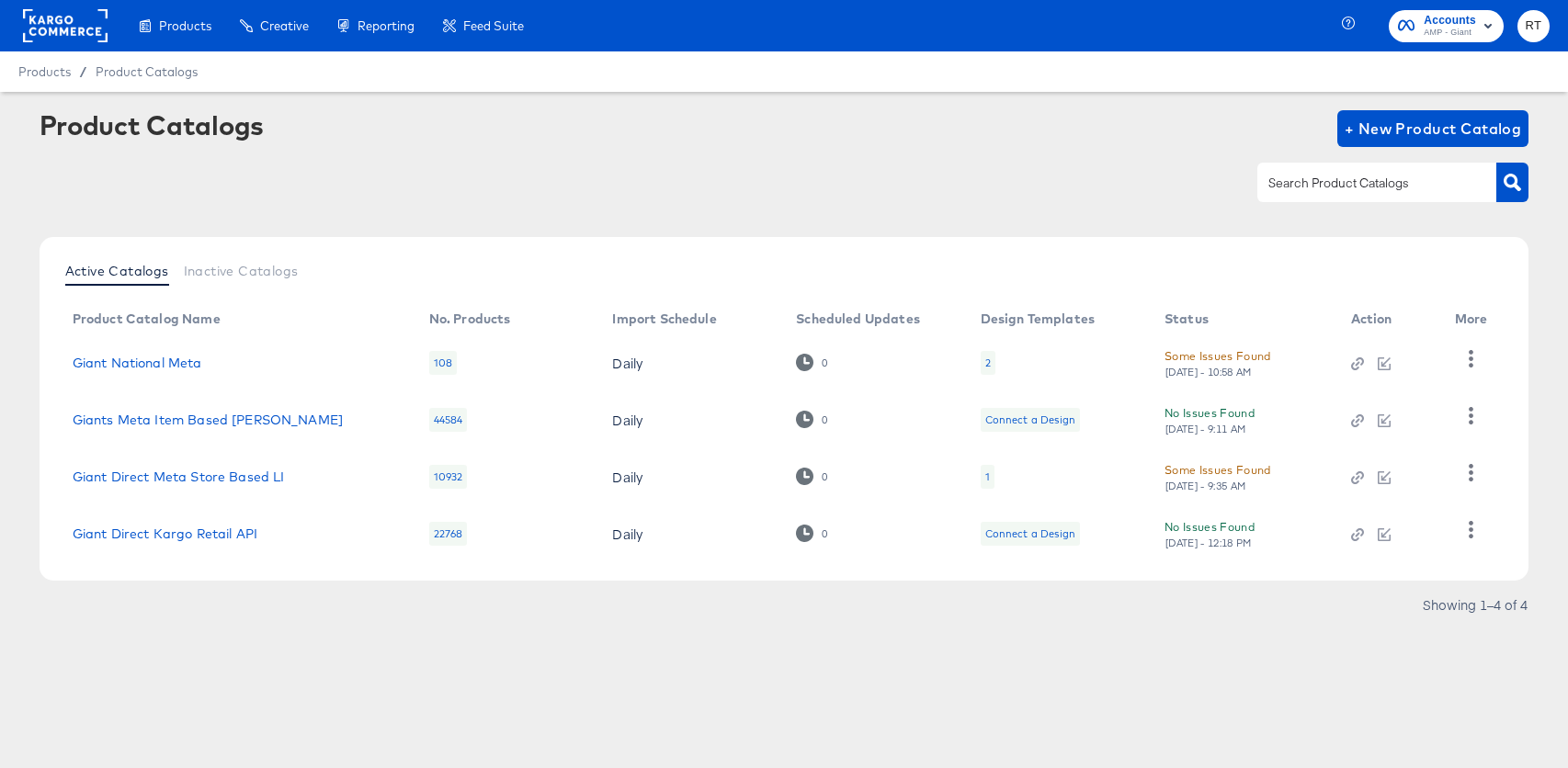
click at [949, 665] on article "Product Catalogs + New Product Catalog Active Catalogs Inactive Catalogs Produc…" at bounding box center [784, 387] width 1568 height 591
click at [26, 24] on rect at bounding box center [65, 25] width 84 height 33
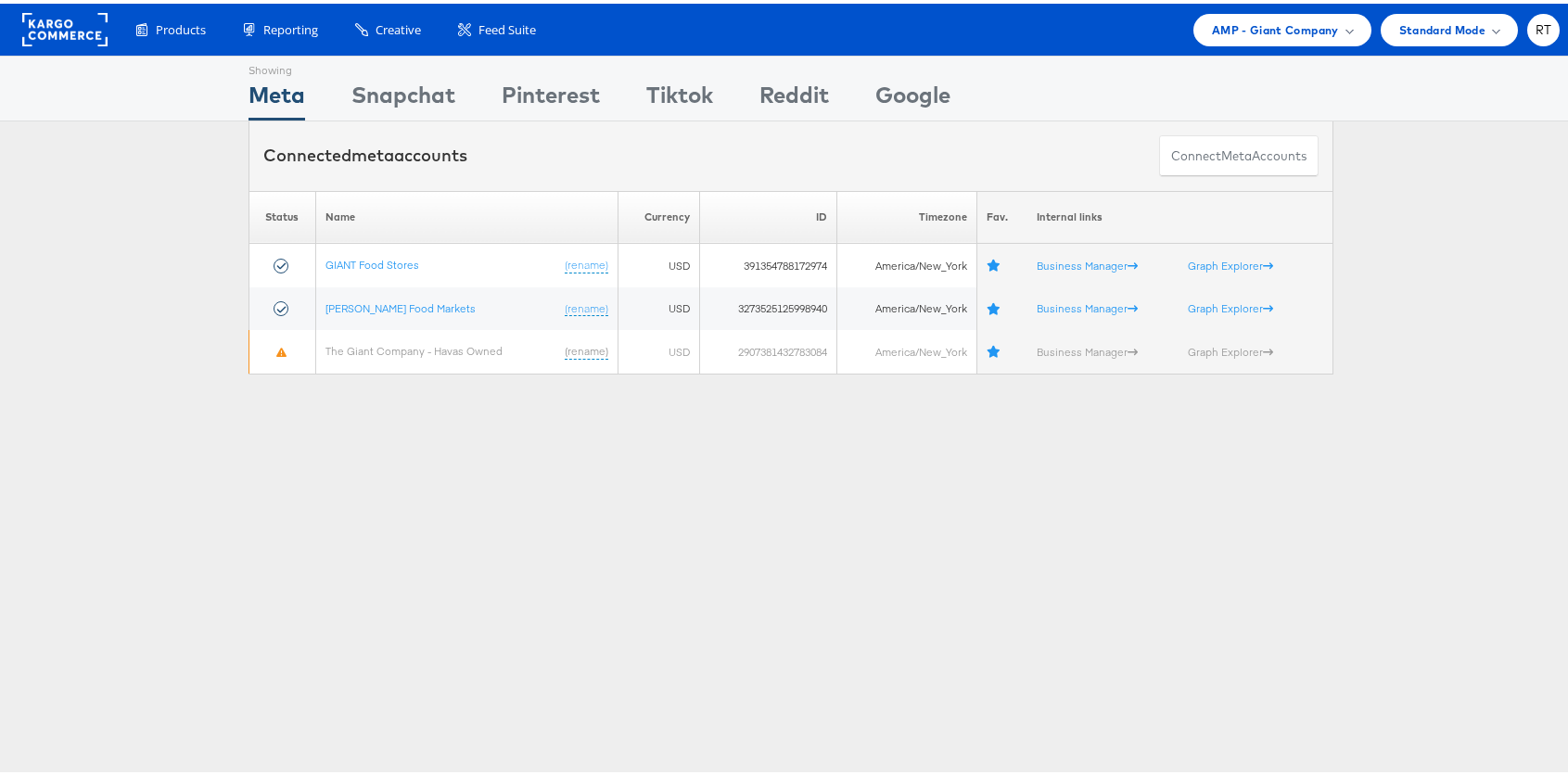
drag, startPoint x: 666, startPoint y: 612, endPoint x: 194, endPoint y: 321, distance: 554.5
click at [663, 610] on div "Showing Meta Showing Snapchat Showing Pinterest Showing Tiktok Showing Reddit S…" at bounding box center [791, 515] width 1582 height 927
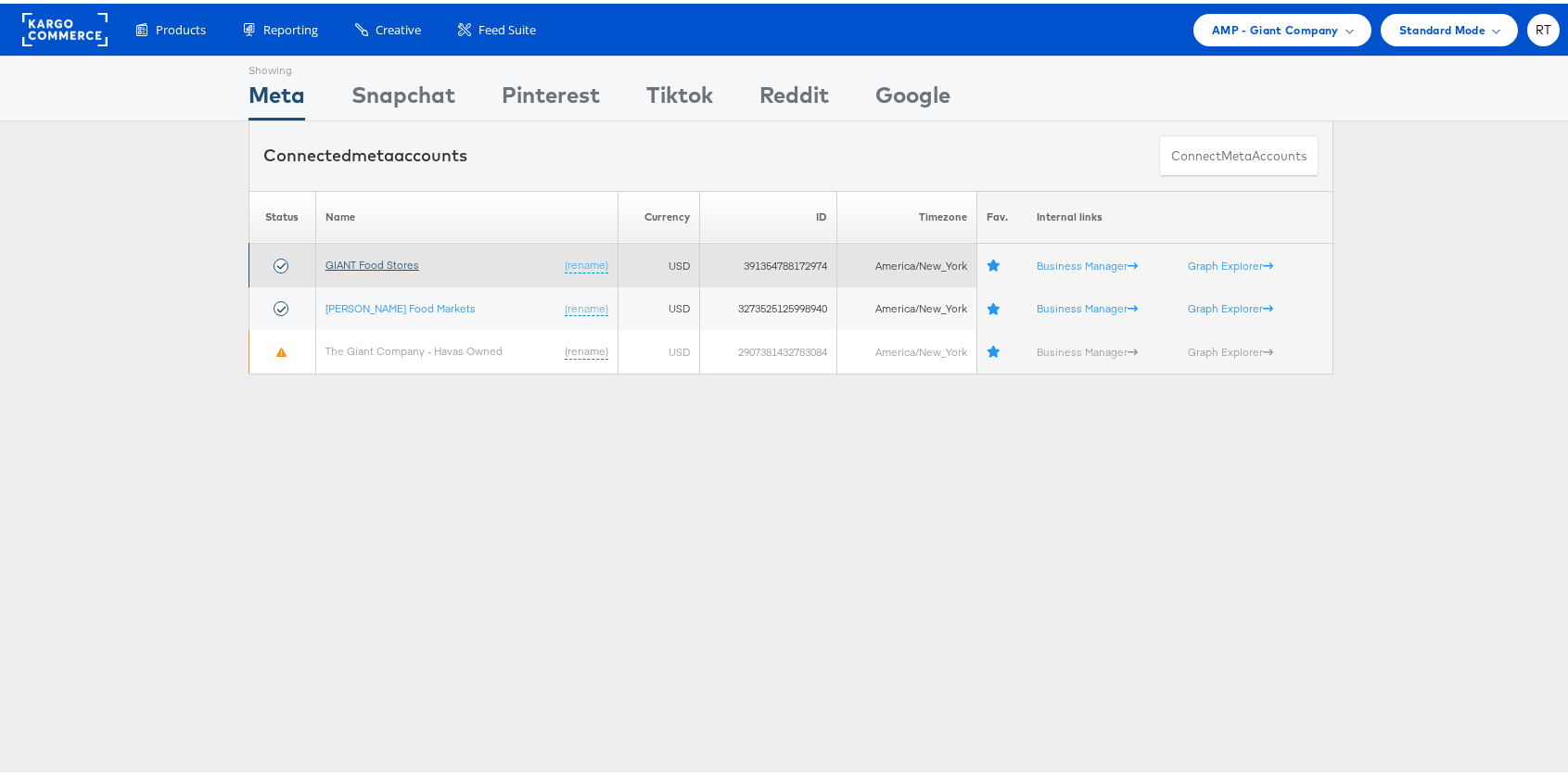
click at [362, 263] on link "GIANT Food Stores" at bounding box center [371, 260] width 93 height 14
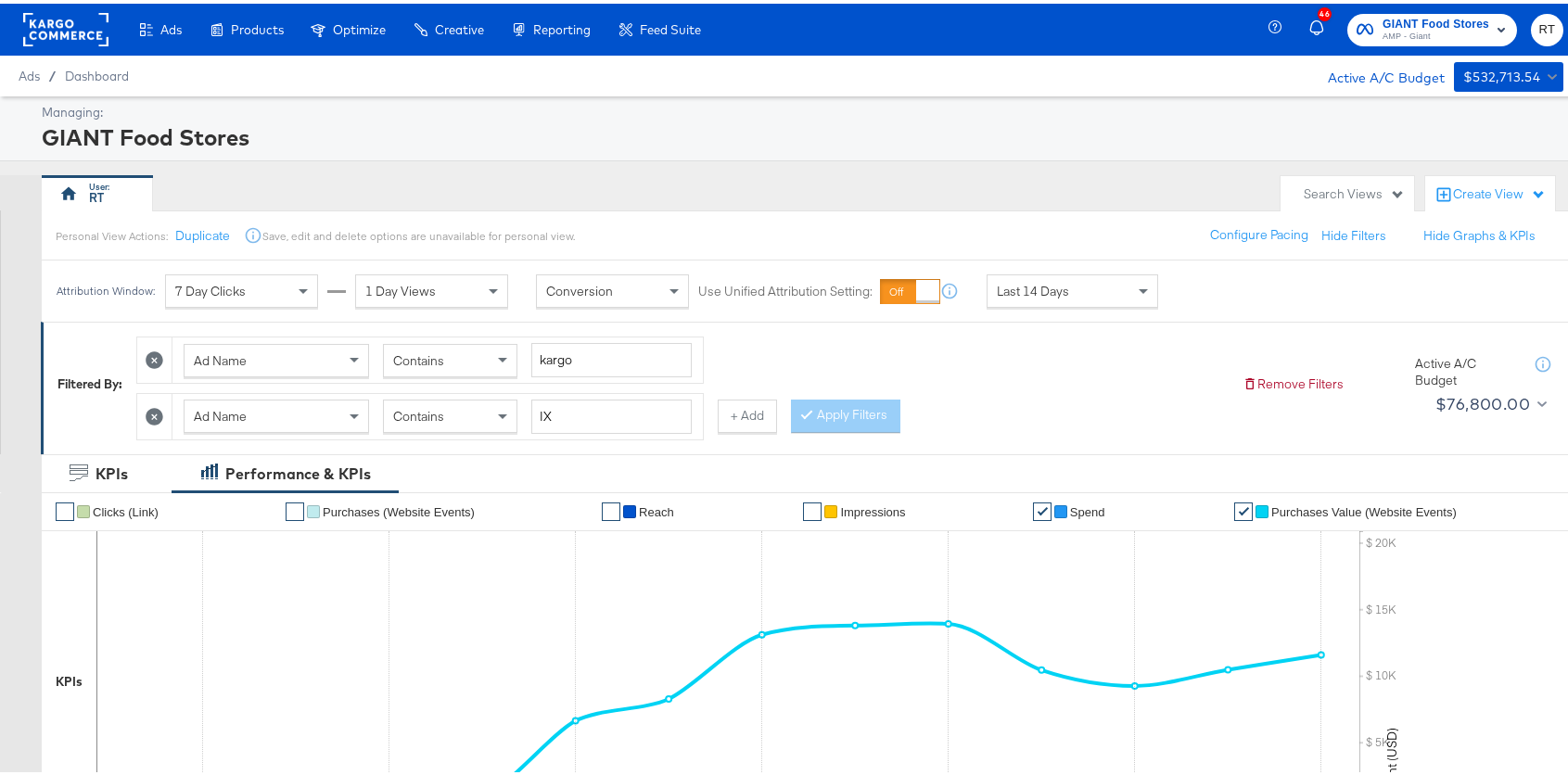
scroll to position [603, 0]
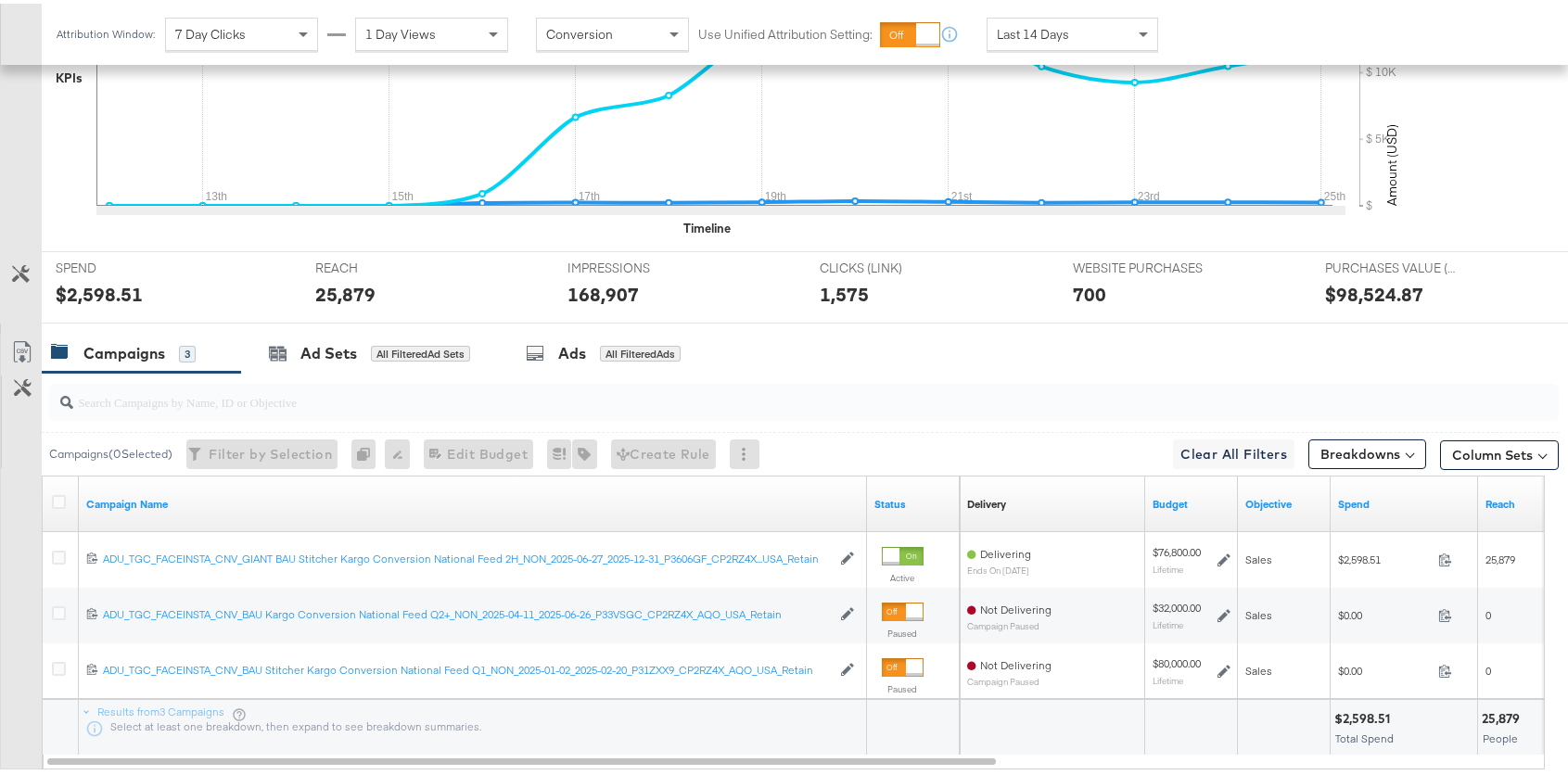
click at [1062, 35] on span "Last 14 Days" at bounding box center [1032, 31] width 73 height 17
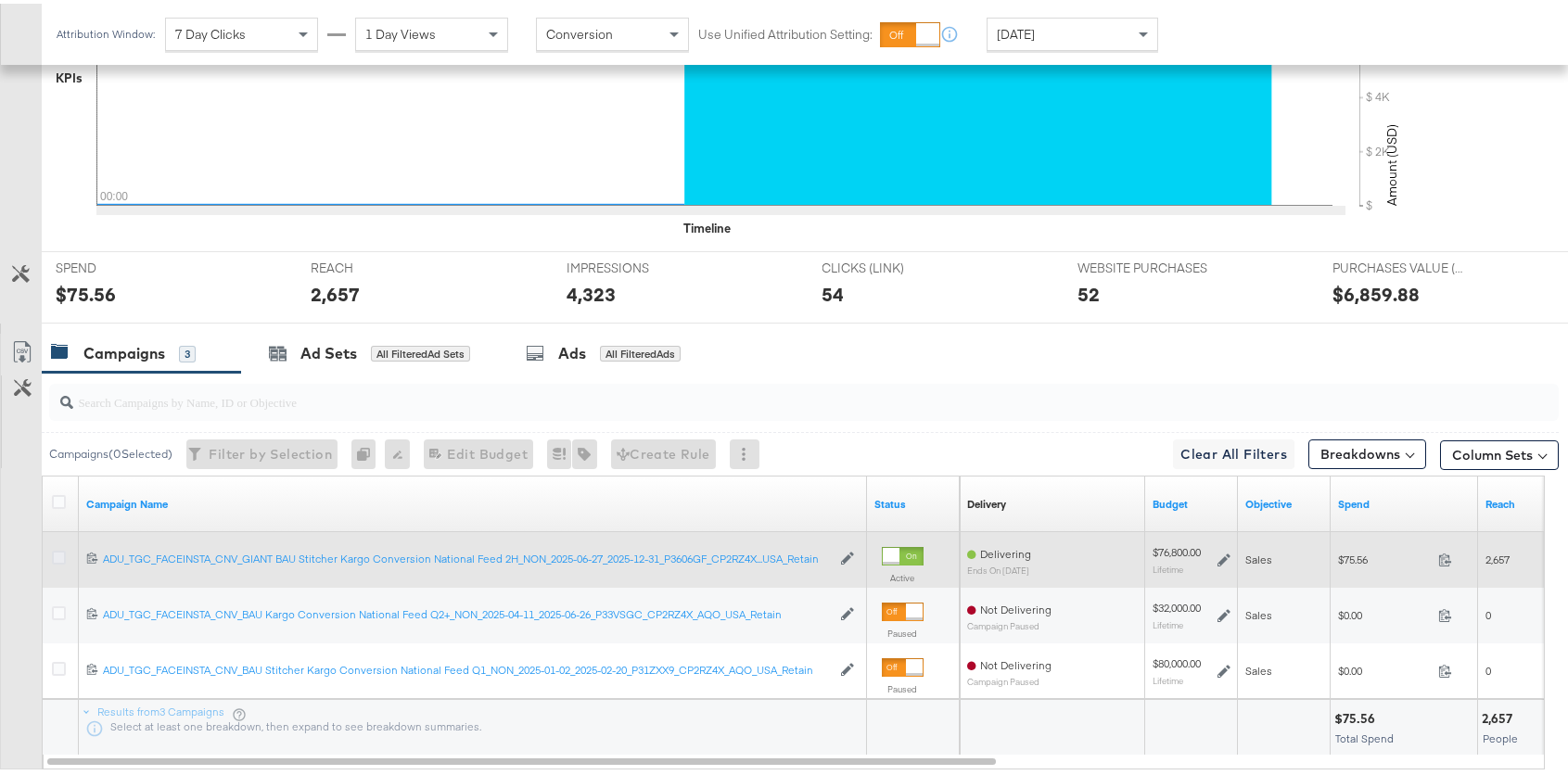
click at [56, 552] on icon at bounding box center [58, 553] width 14 height 14
click at [0, 0] on input "checkbox" at bounding box center [0, 0] width 0 height 0
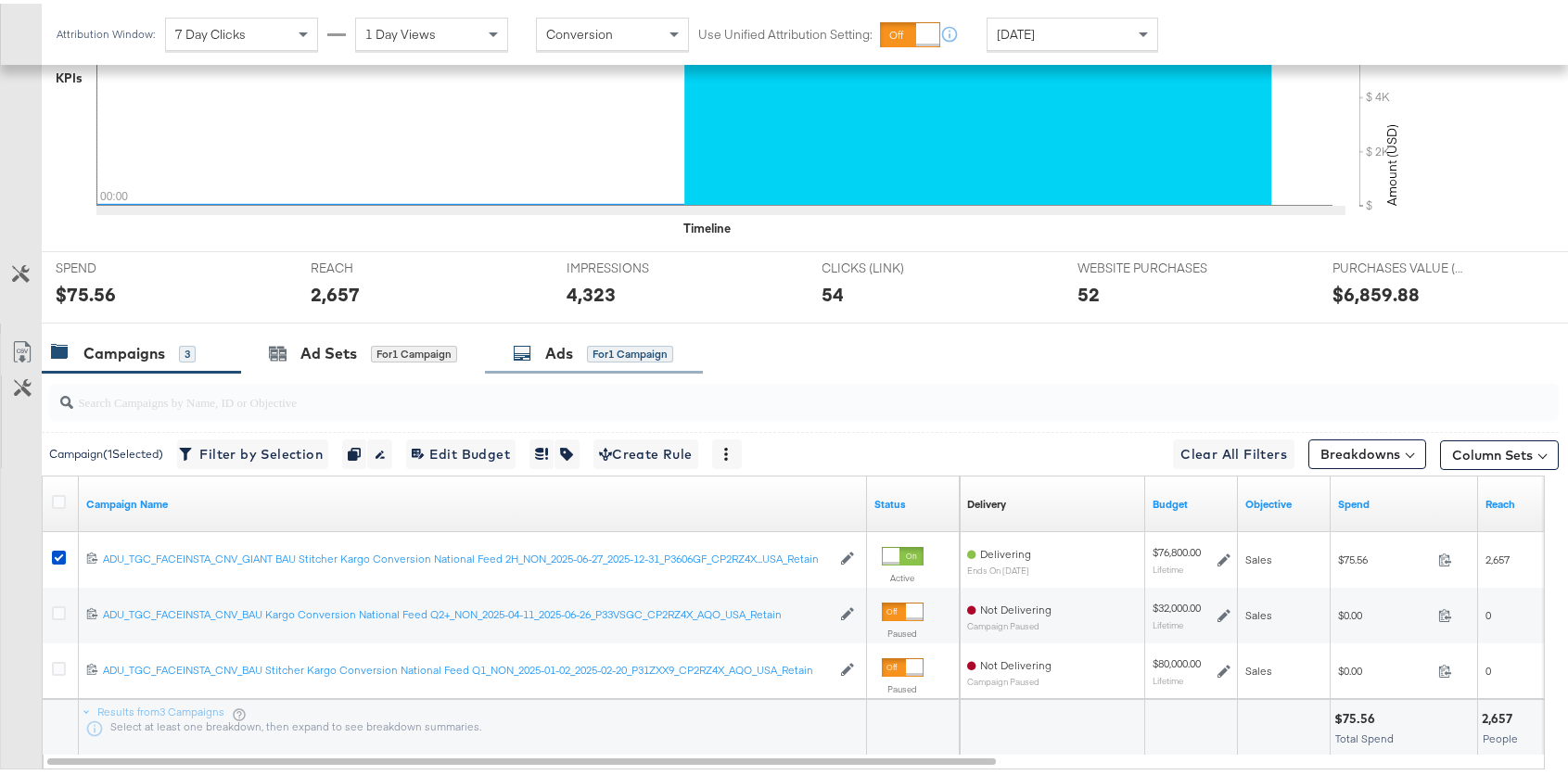
click at [569, 342] on div "Ads" at bounding box center [558, 350] width 27 height 22
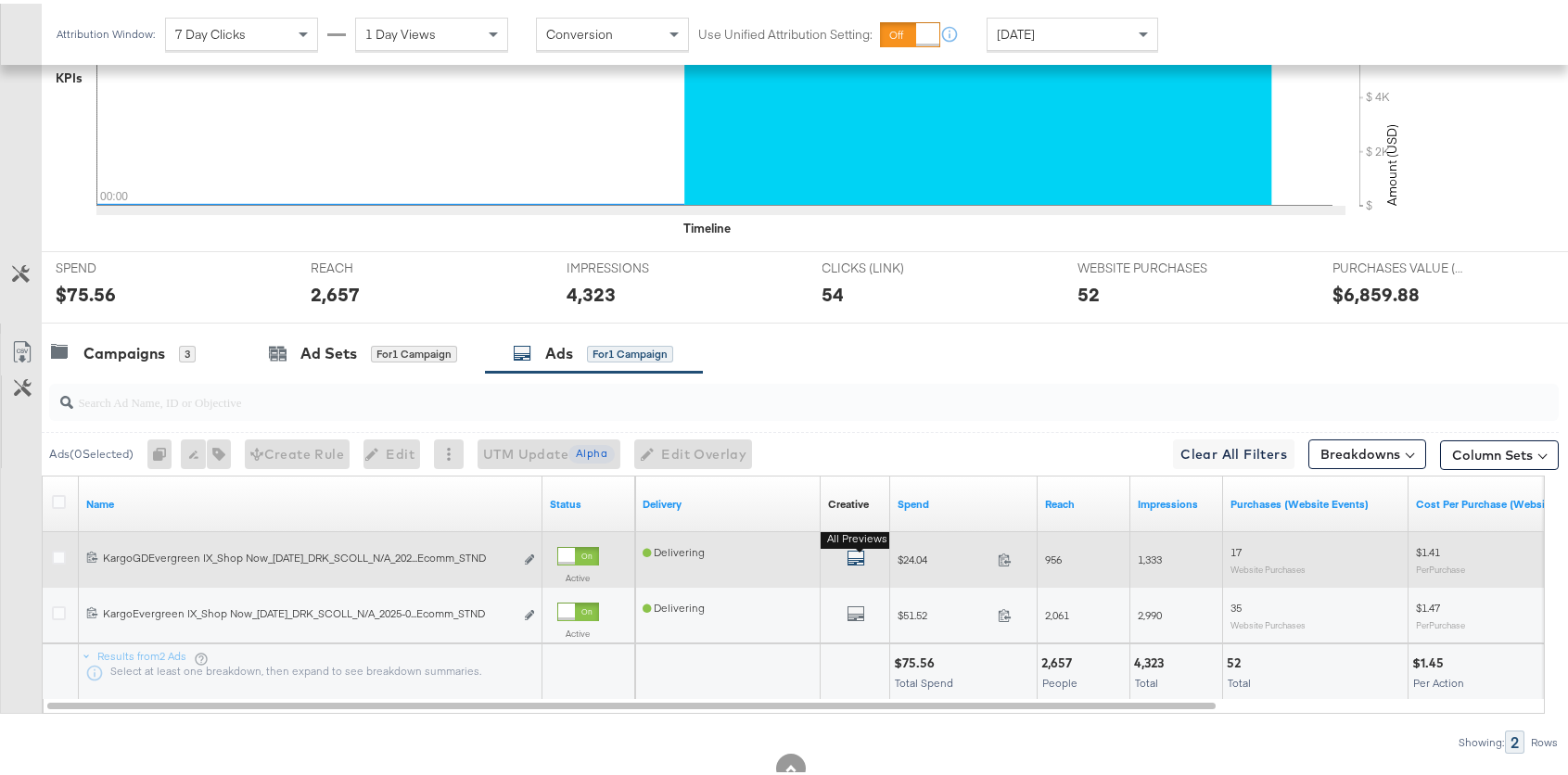
click at [855, 556] on icon "default" at bounding box center [856, 554] width 19 height 19
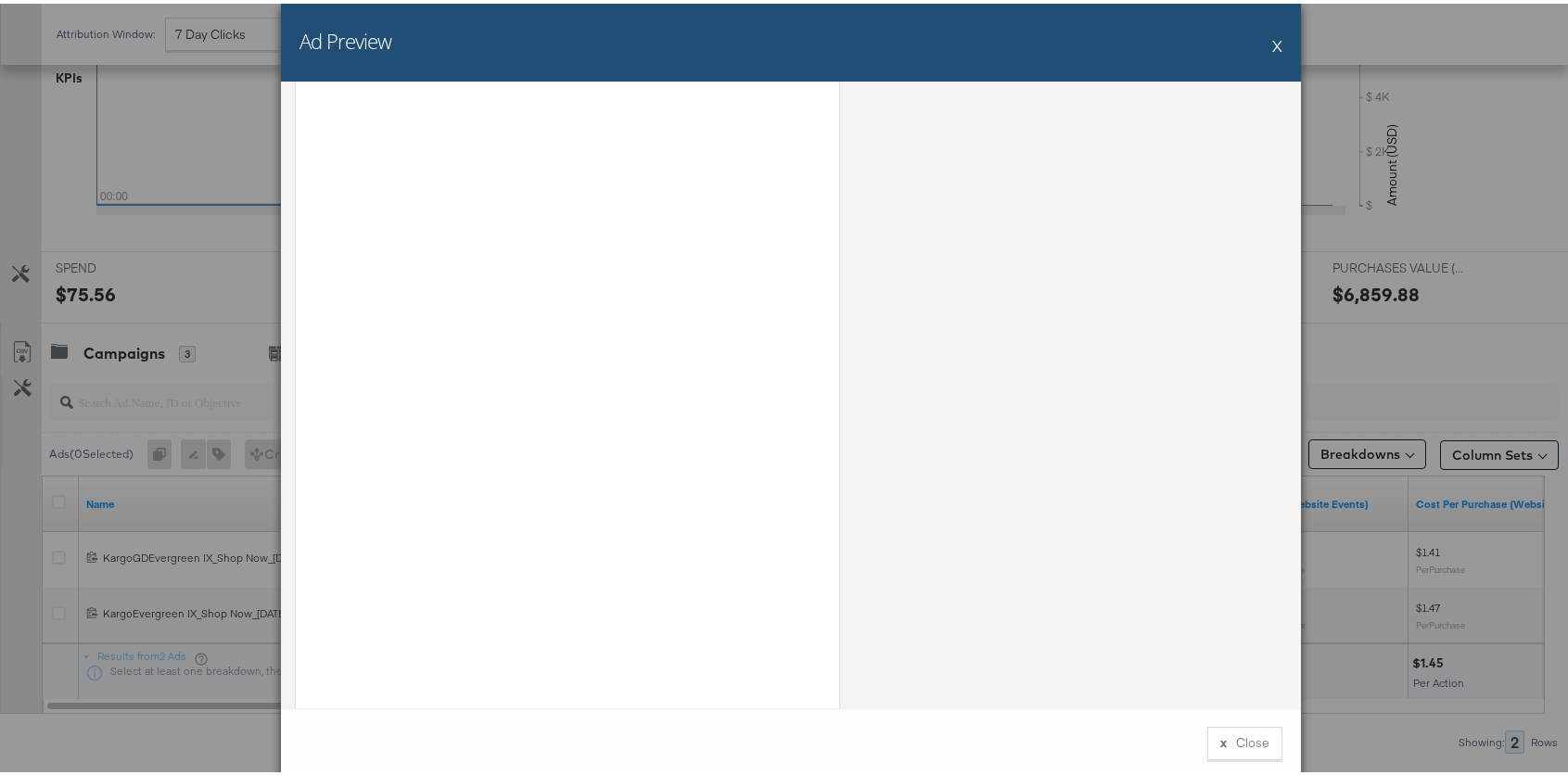
scroll to position [154, 0]
click at [1272, 44] on button "X" at bounding box center [1277, 41] width 10 height 37
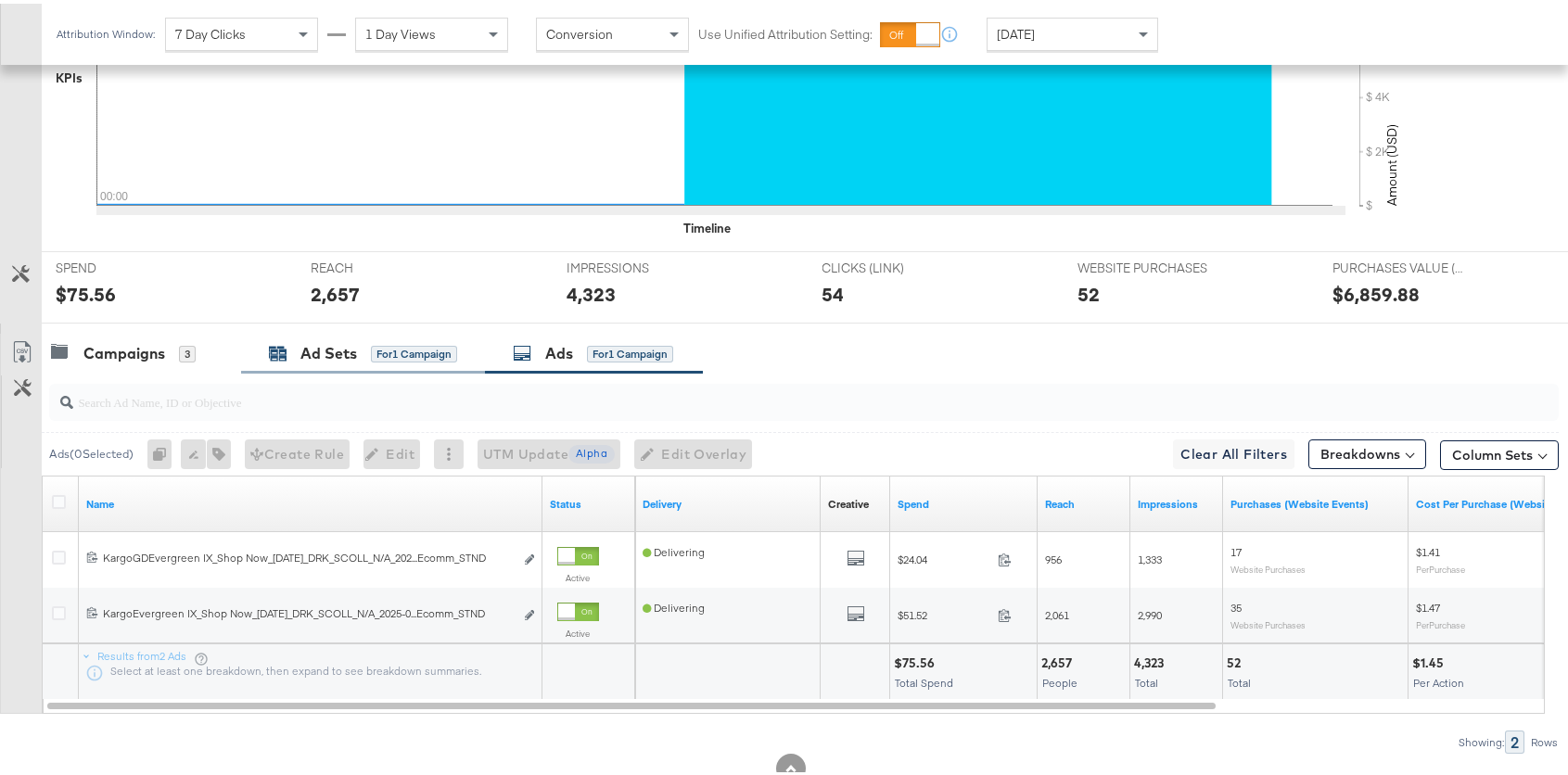
scroll to position [0, 0]
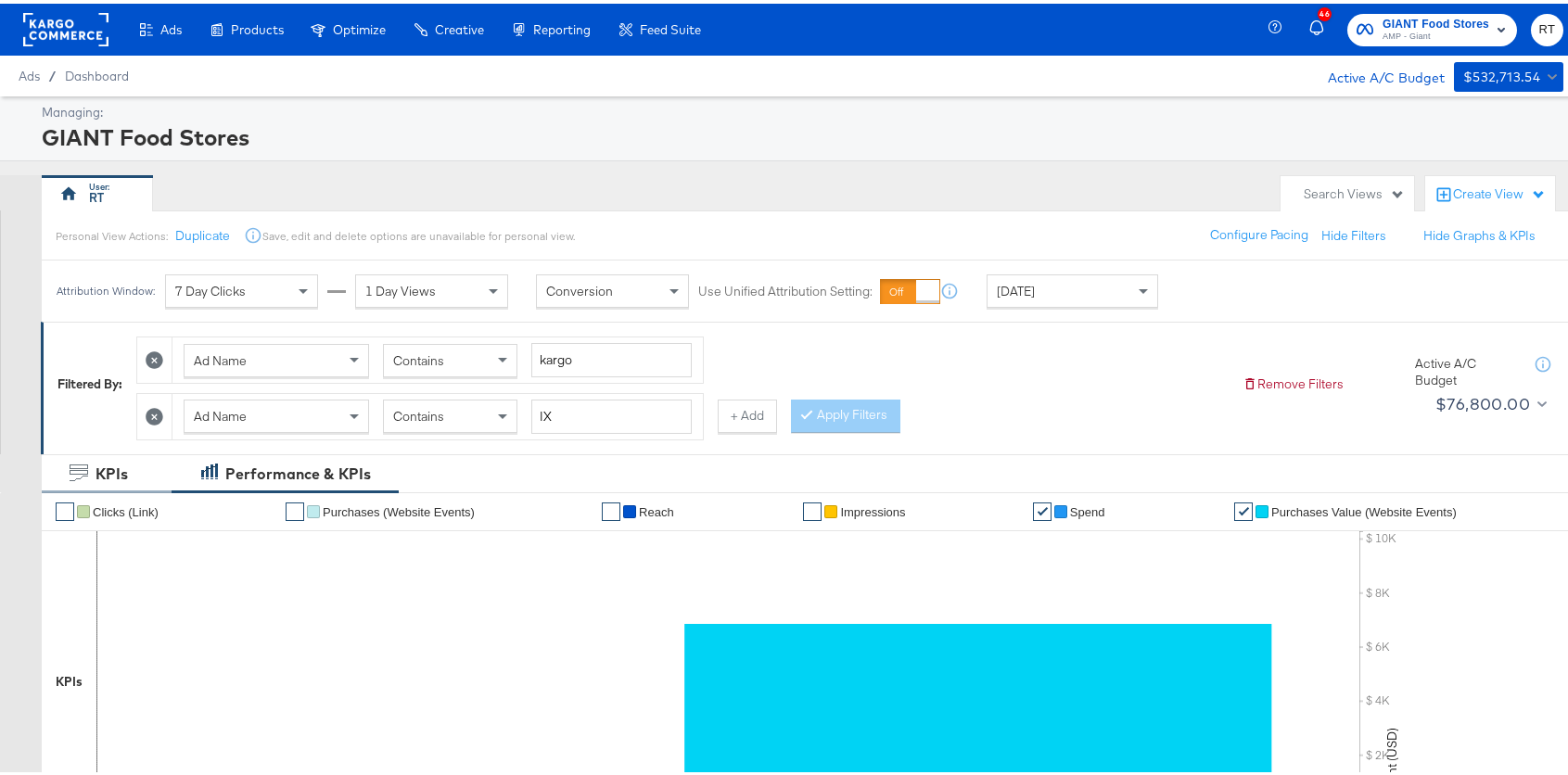
click at [157, 411] on icon at bounding box center [154, 413] width 18 height 18
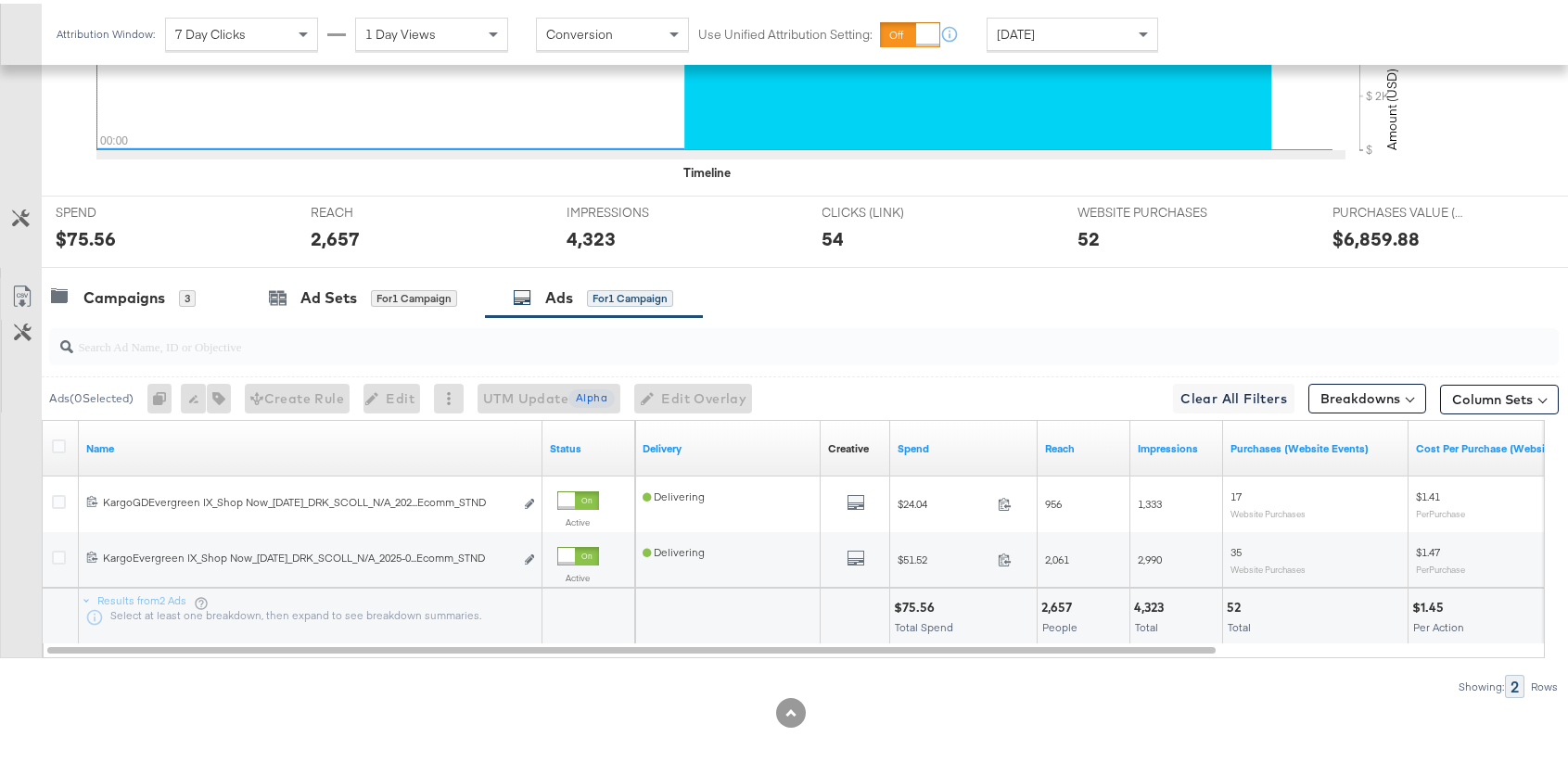
scroll to position [618, 0]
click at [941, 303] on div "Campaigns 3 Ad Sets for 1 Campaign Ads for 1 Campaign" at bounding box center [811, 293] width 1540 height 40
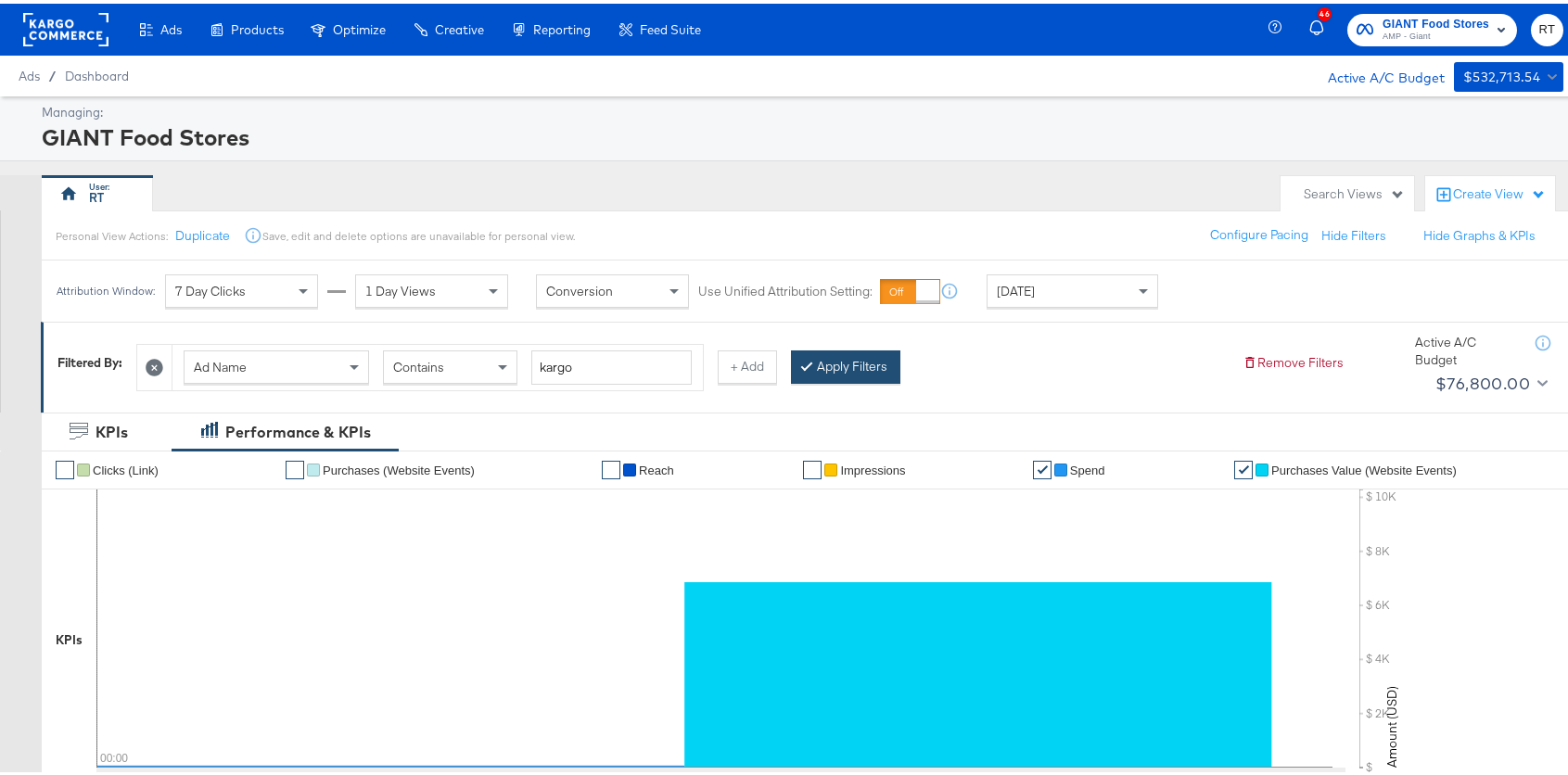
click at [851, 357] on button "Apply Filters" at bounding box center [846, 363] width 109 height 33
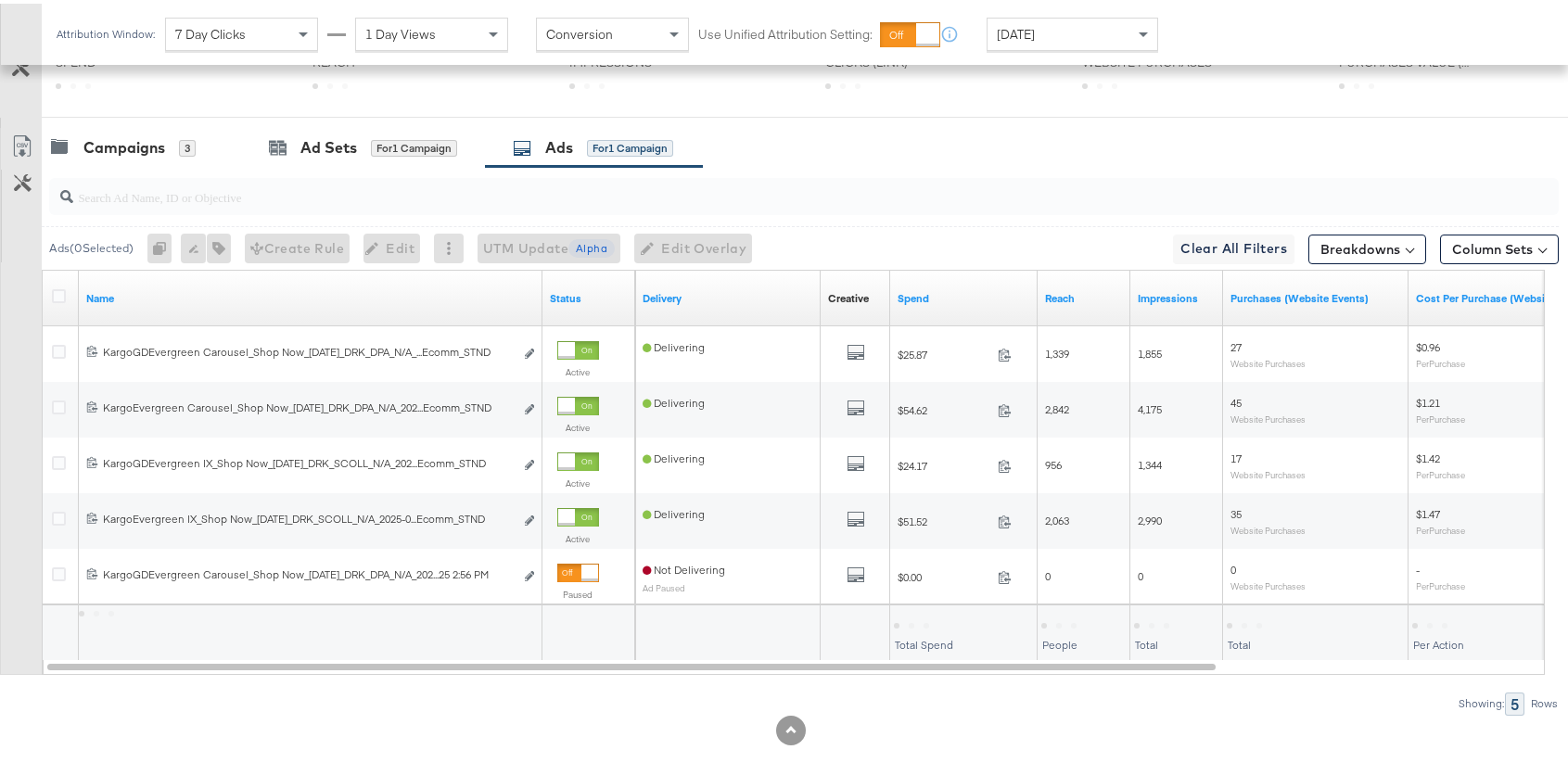
scroll to position [767, 0]
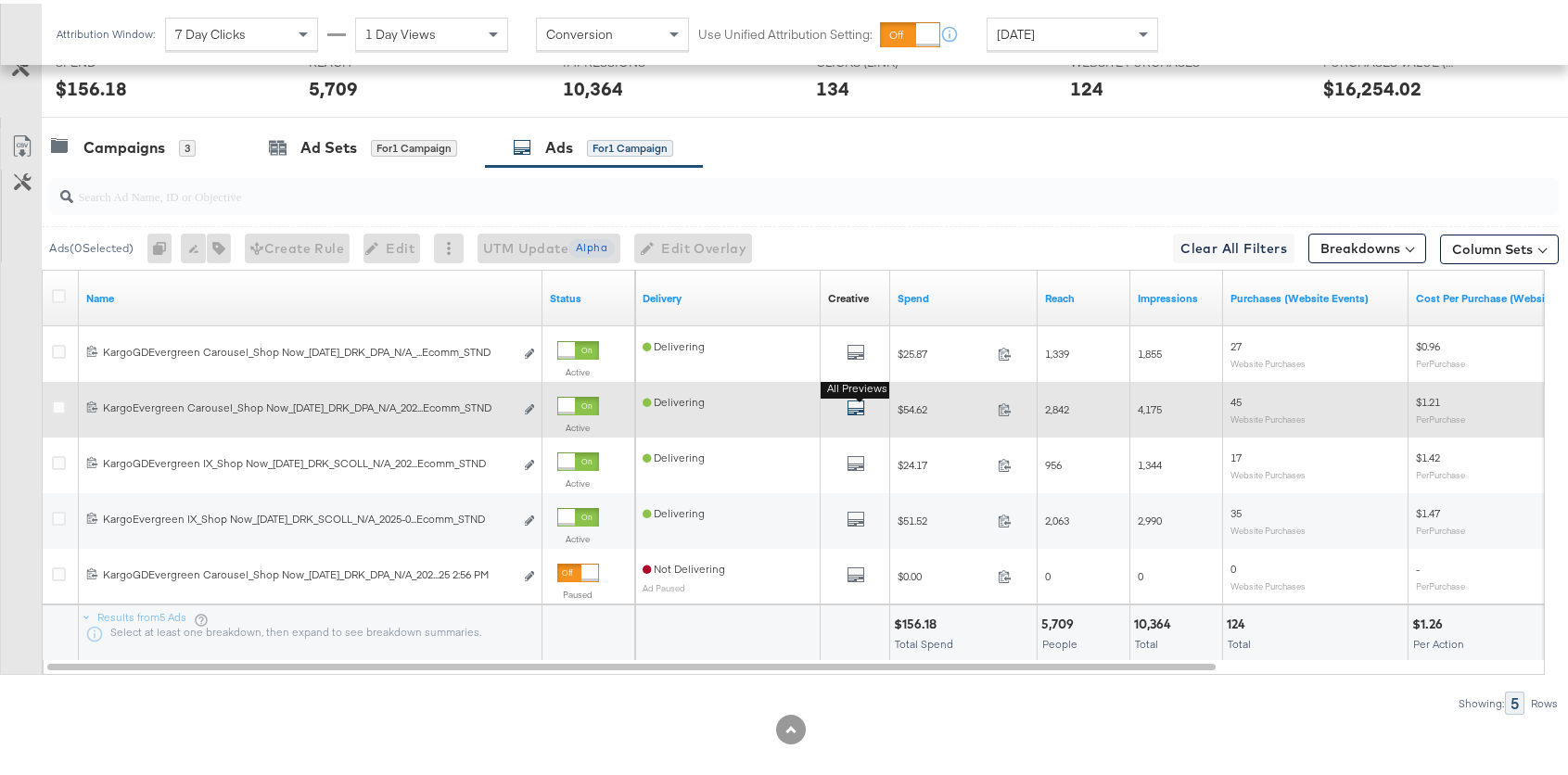
click at [851, 404] on icon "default" at bounding box center [856, 404] width 19 height 19
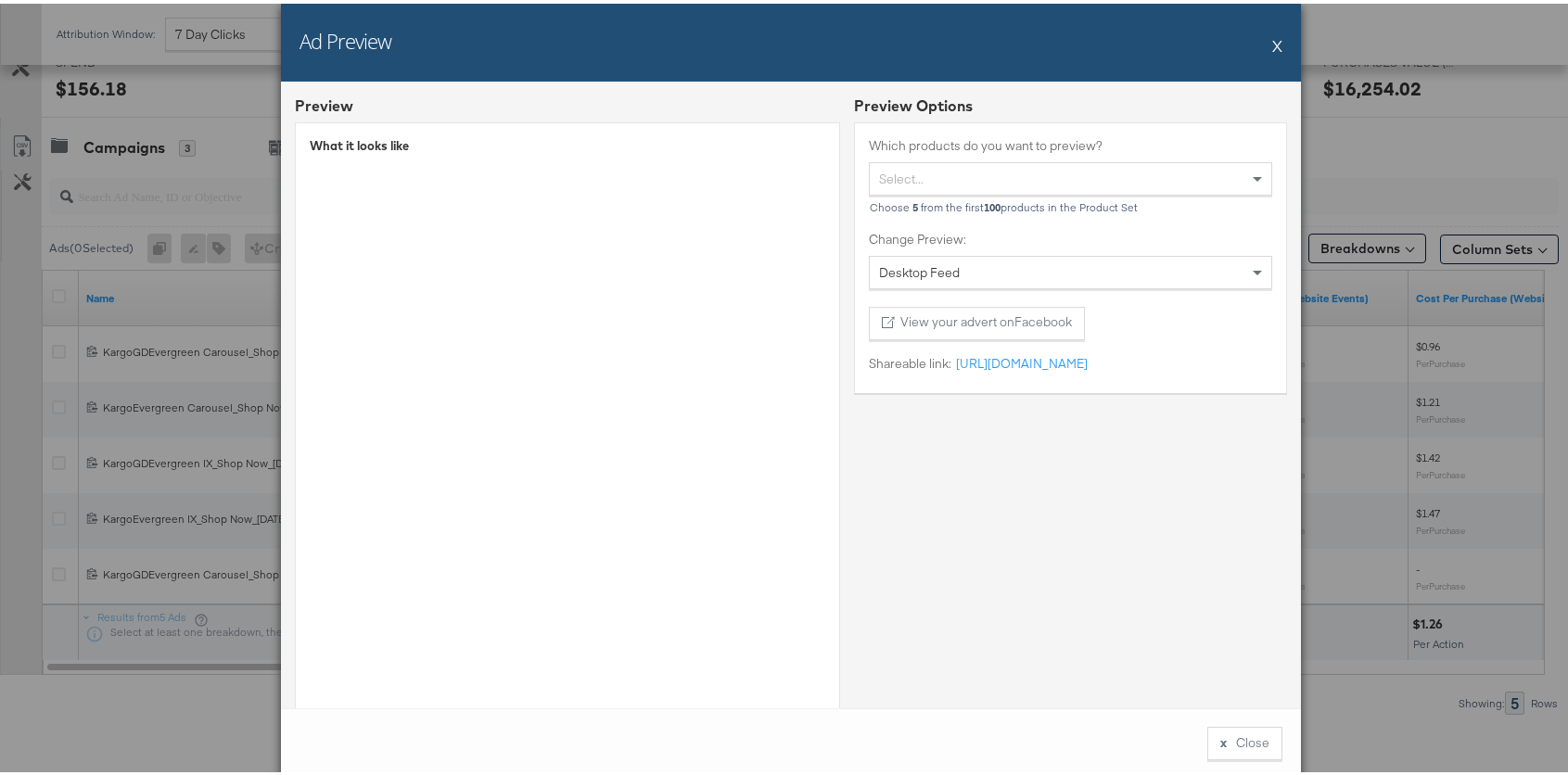
click at [1272, 42] on button "X" at bounding box center [1277, 41] width 10 height 37
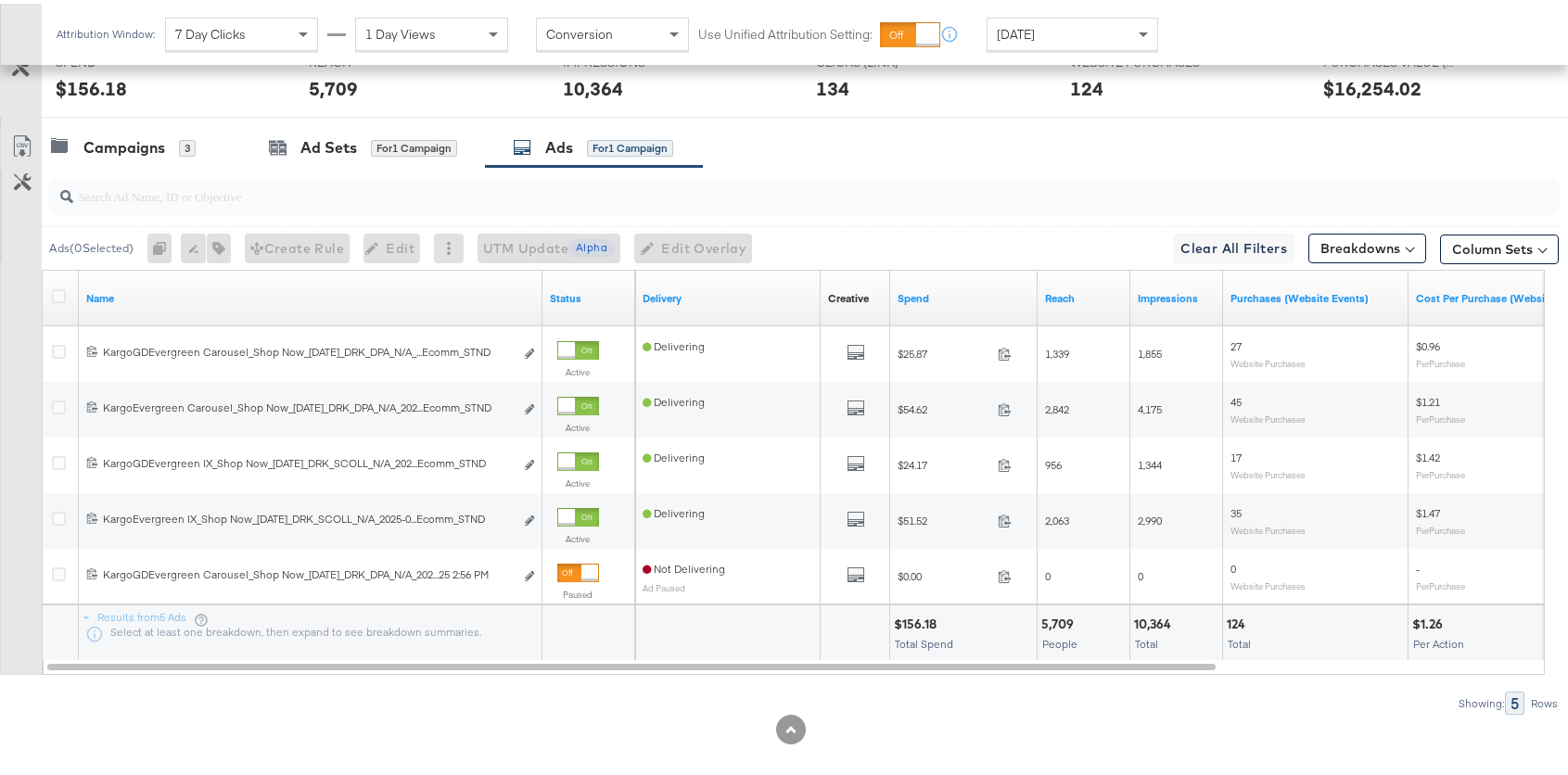
scroll to position [0, 0]
